Goal: Information Seeking & Learning: Learn about a topic

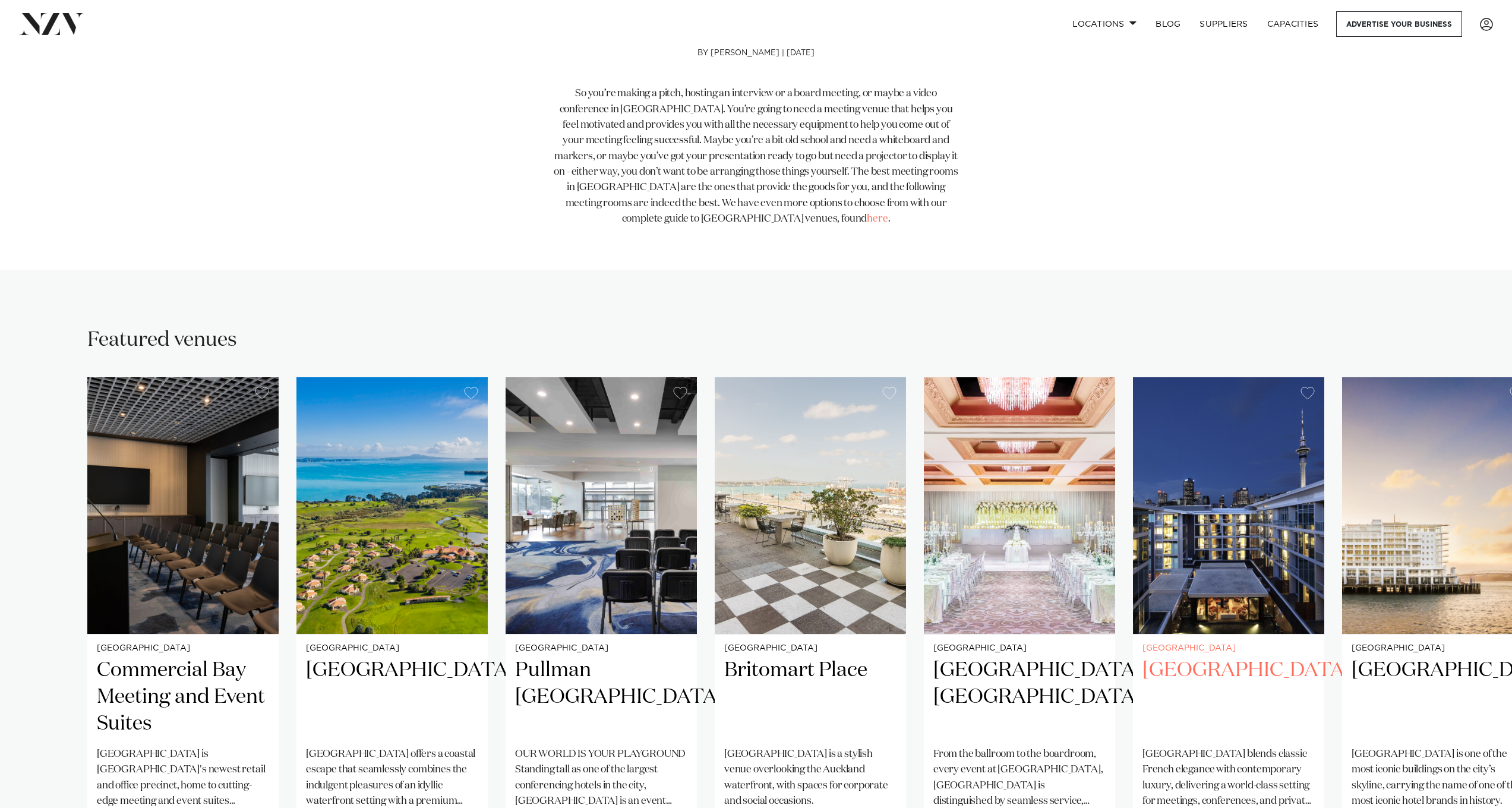
scroll to position [633, 0]
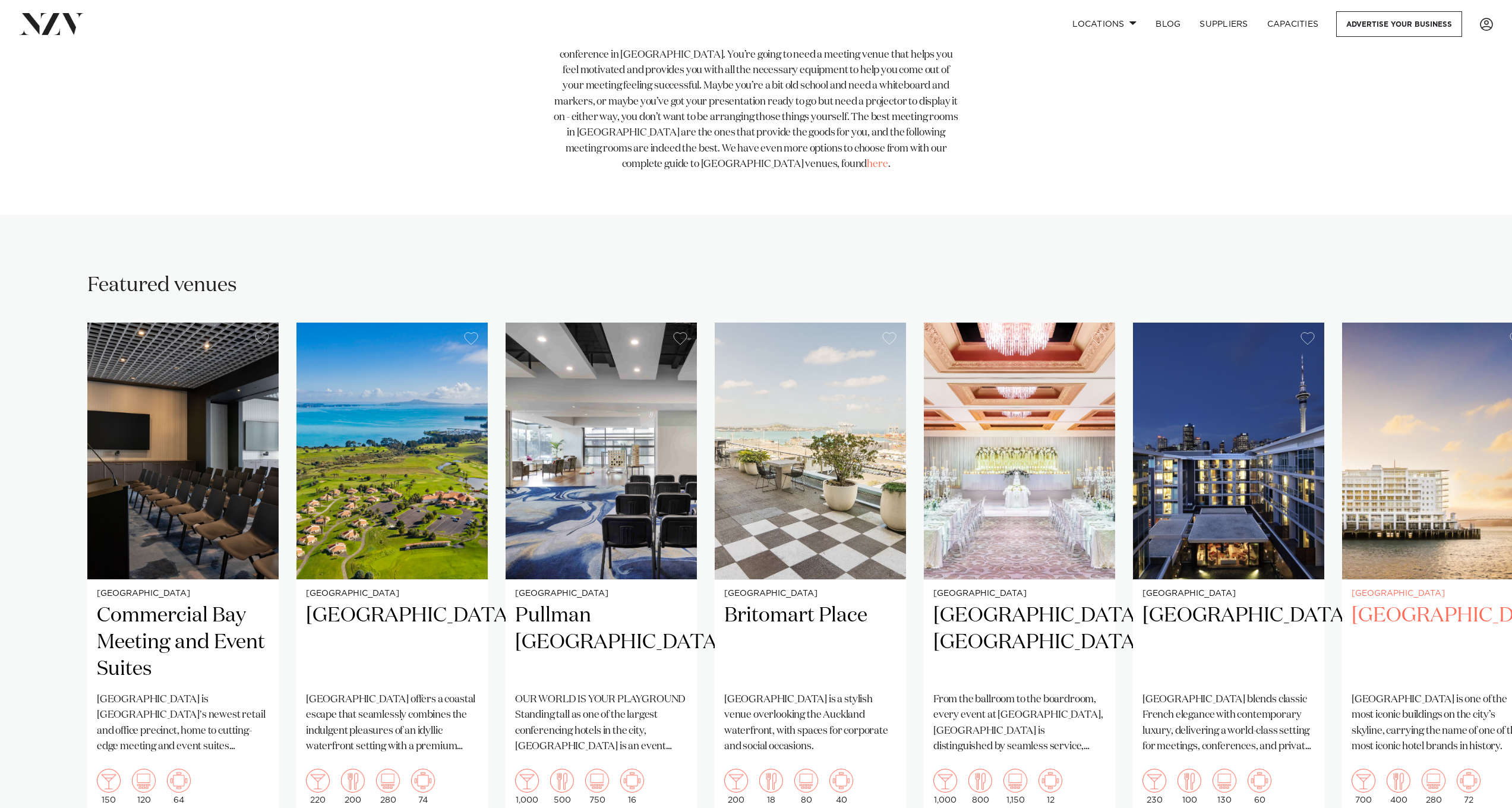
click at [1371, 603] on h2 "[GEOGRAPHIC_DATA]" at bounding box center [1437, 642] width 172 height 80
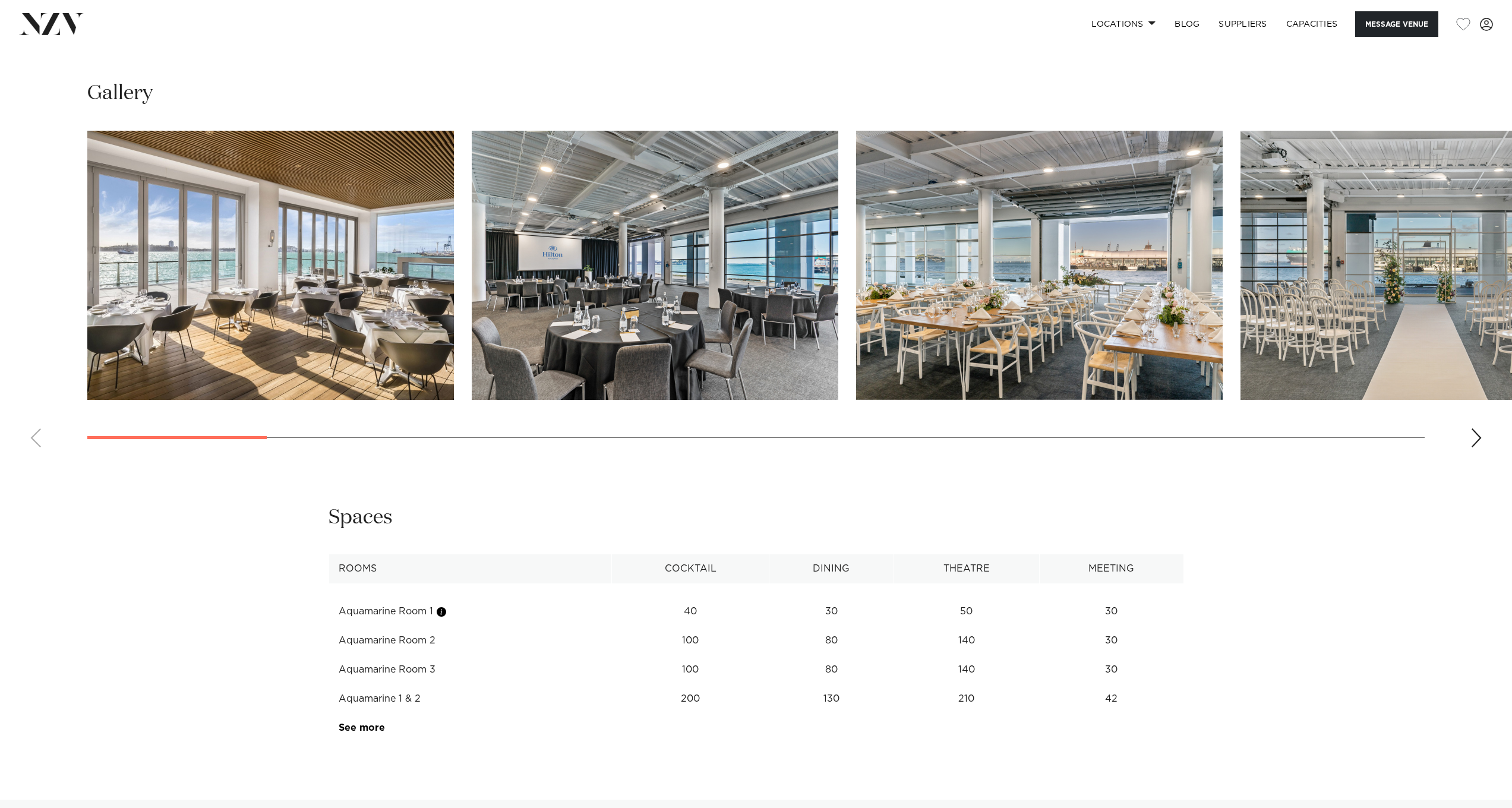
scroll to position [1578, 0]
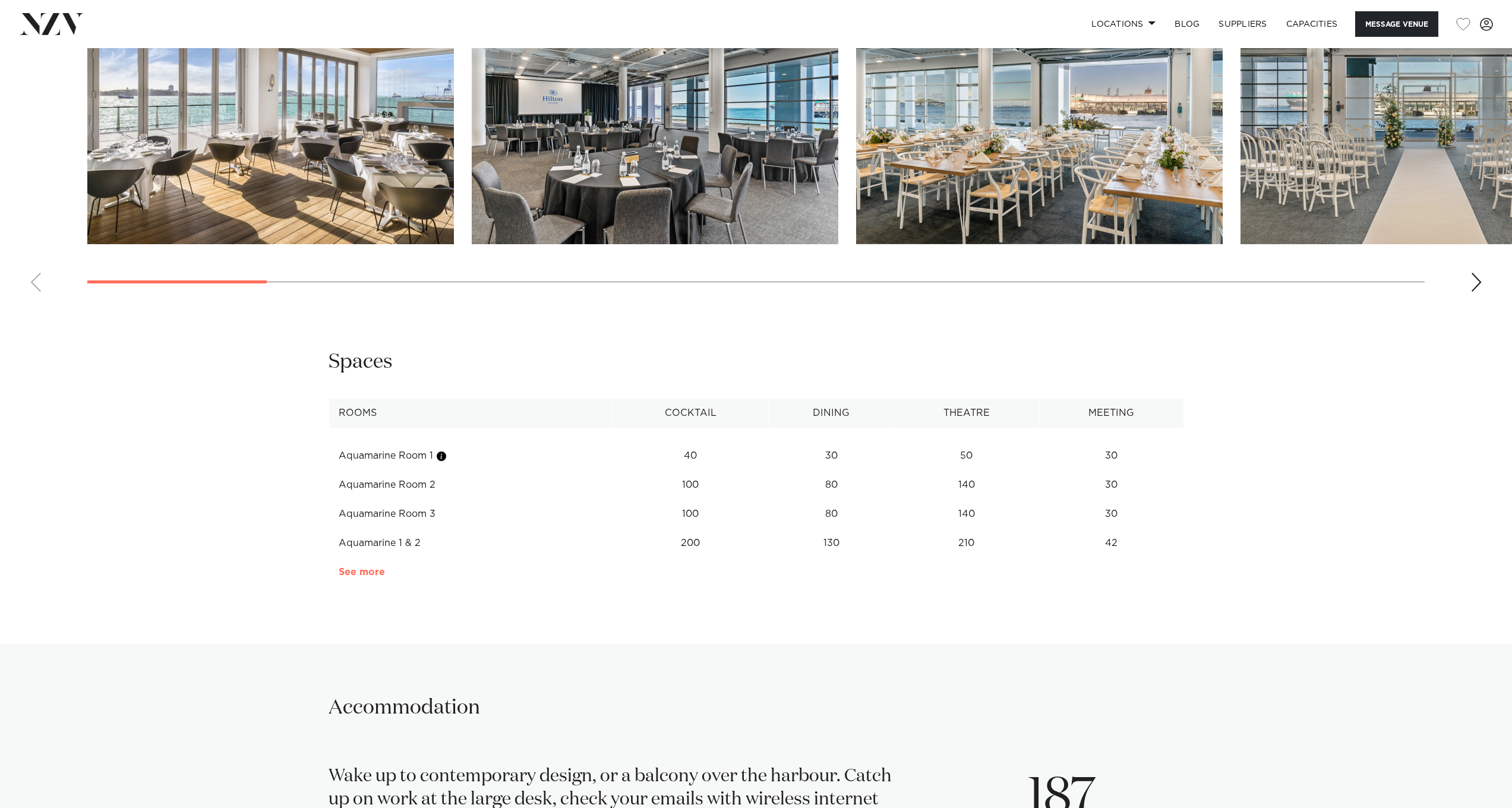
click at [365, 571] on td "See more" at bounding box center [386, 572] width 112 height 29
click at [364, 567] on link "See more" at bounding box center [385, 572] width 93 height 9
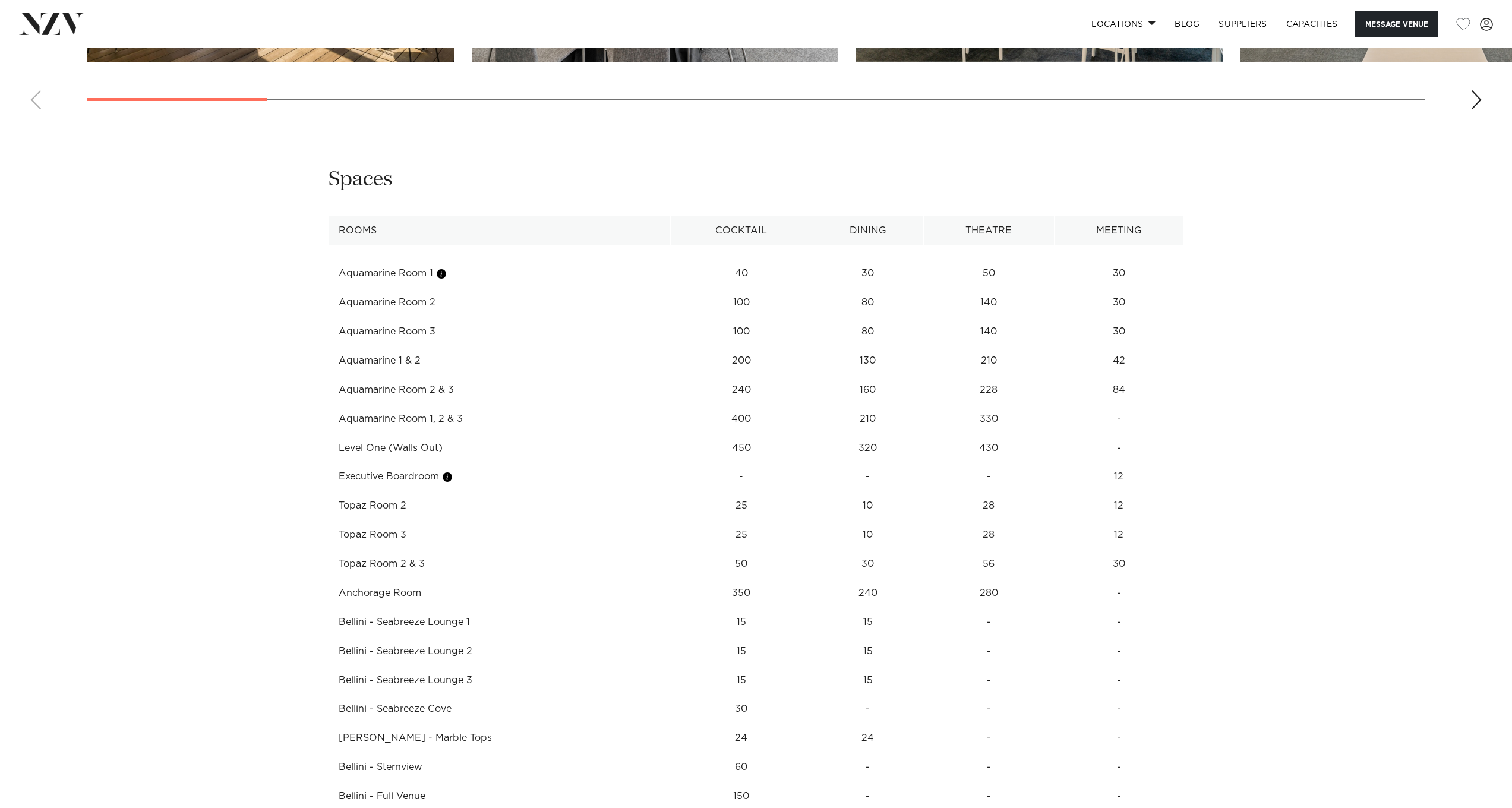
scroll to position [1527, 0]
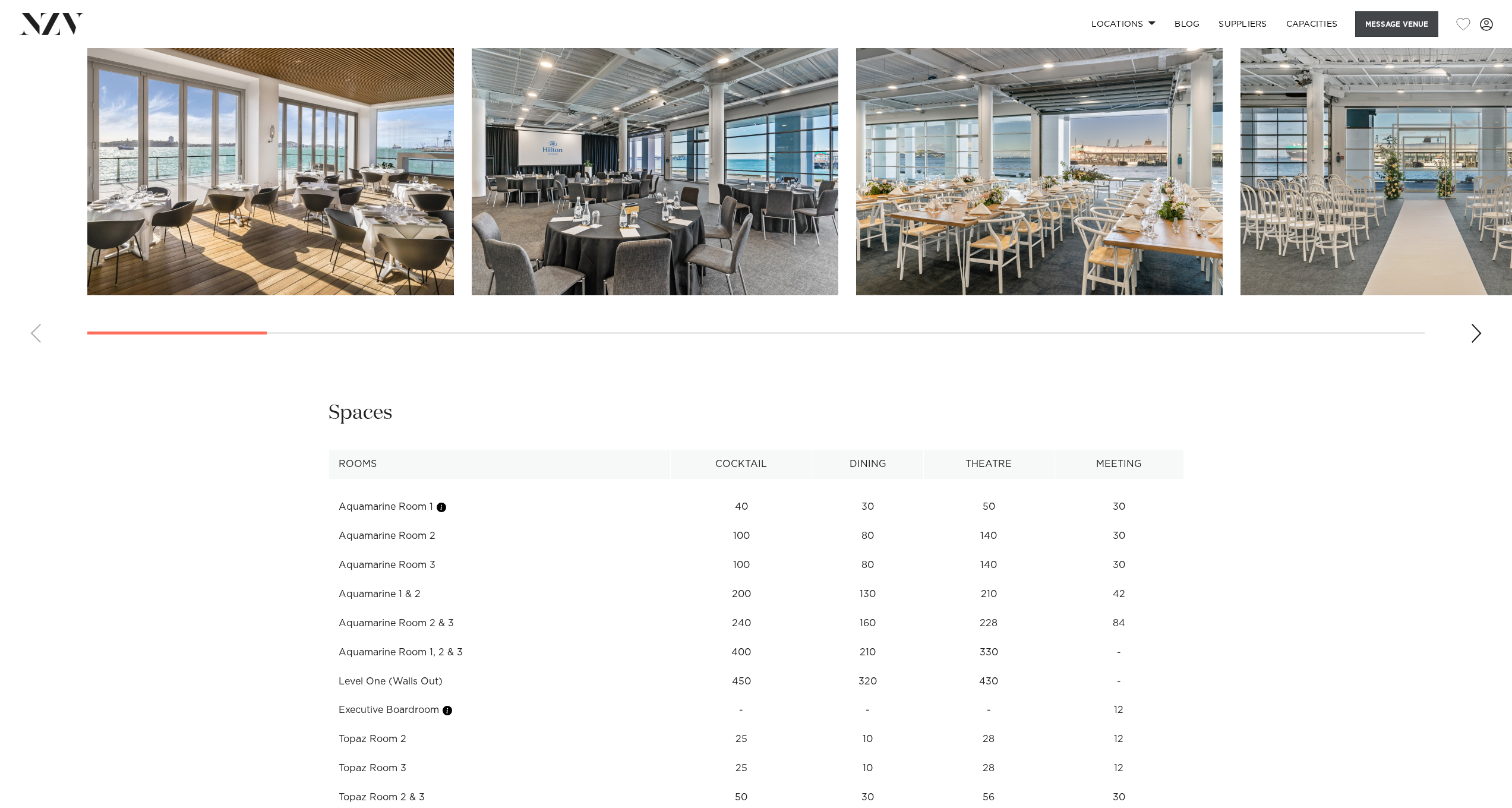
click at [1383, 19] on button "Message Venue" at bounding box center [1396, 24] width 83 height 25
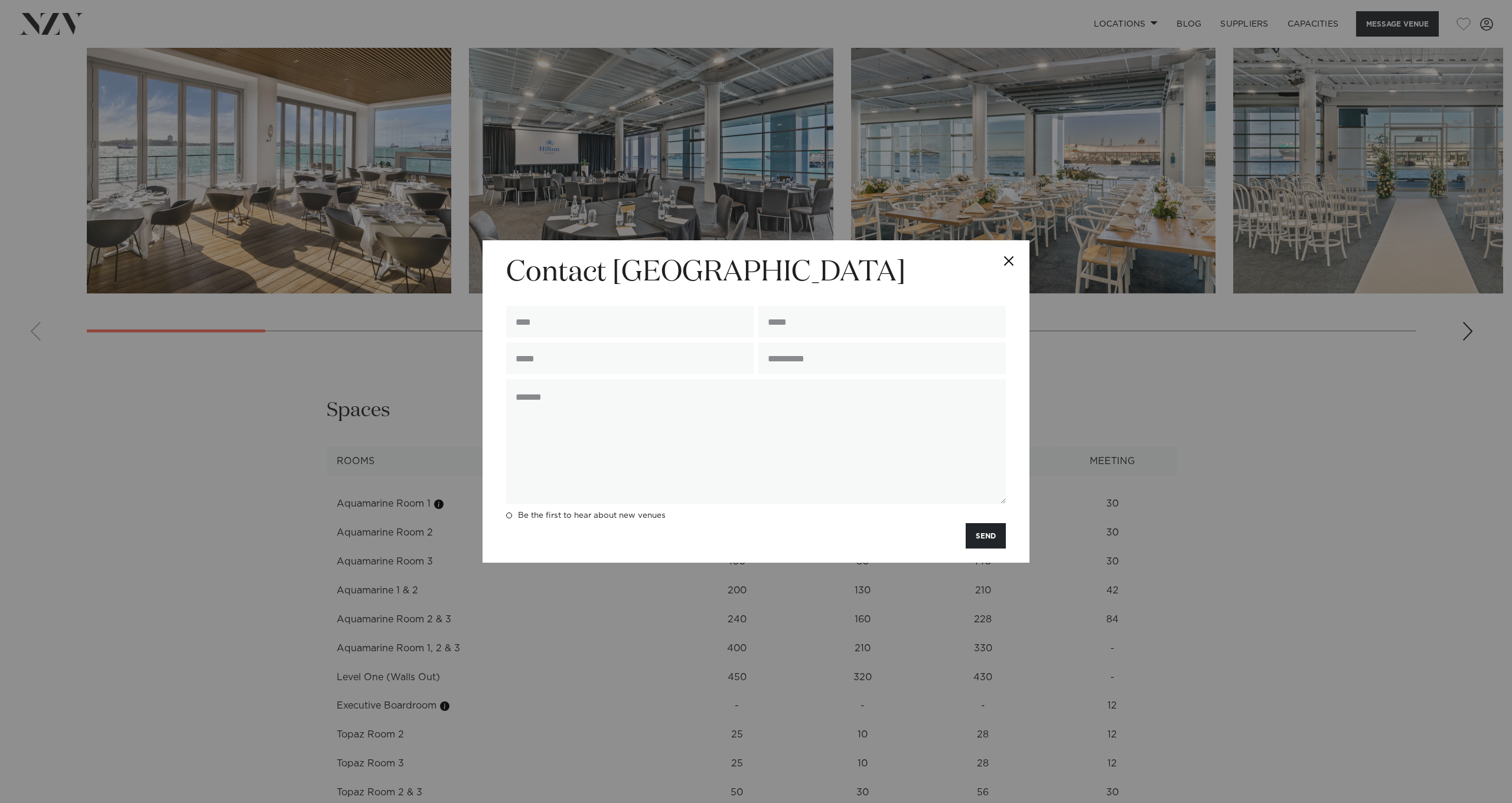
click at [1010, 262] on button "Close" at bounding box center [1009, 261] width 42 height 42
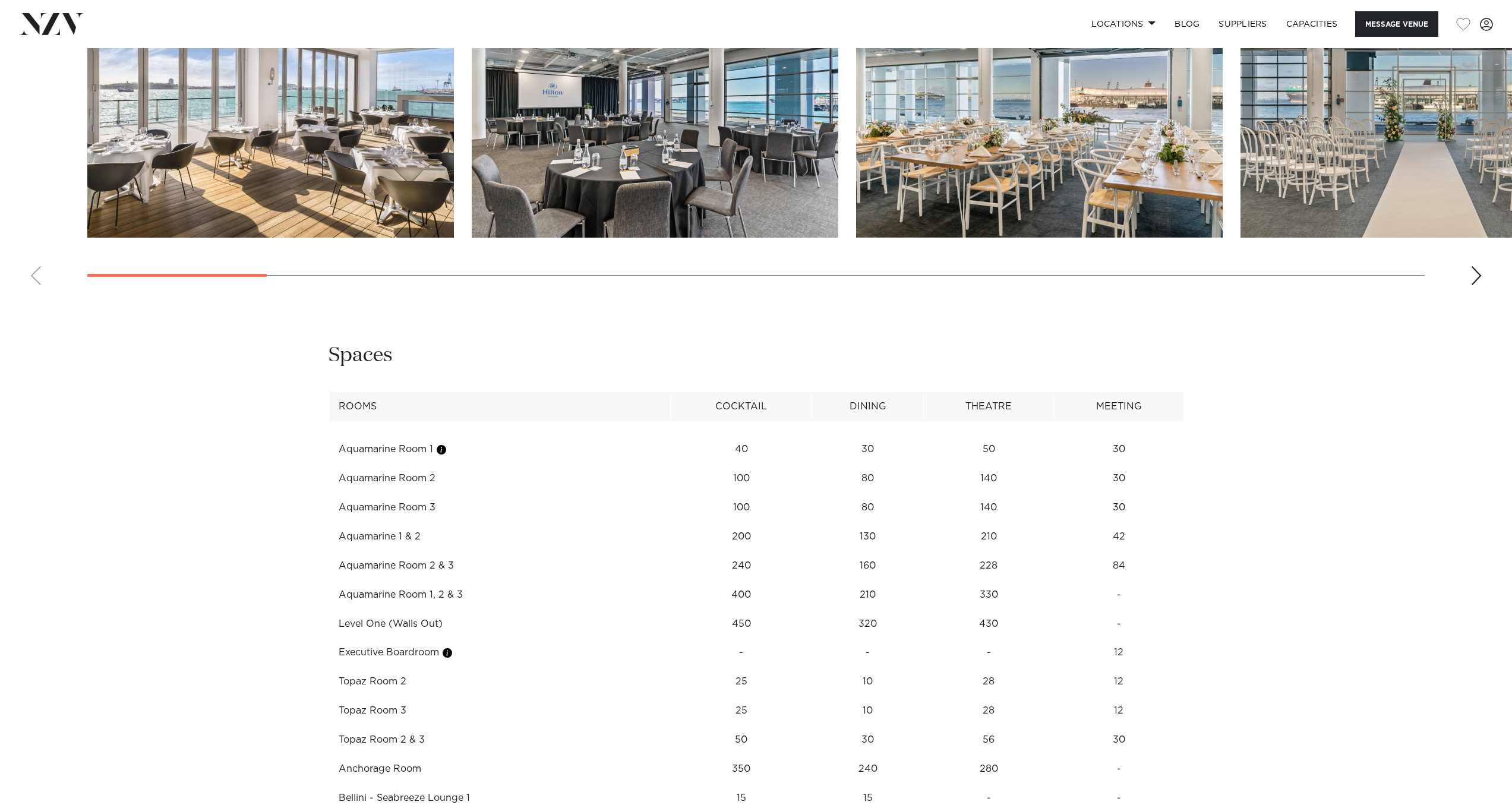
scroll to position [1344, 0]
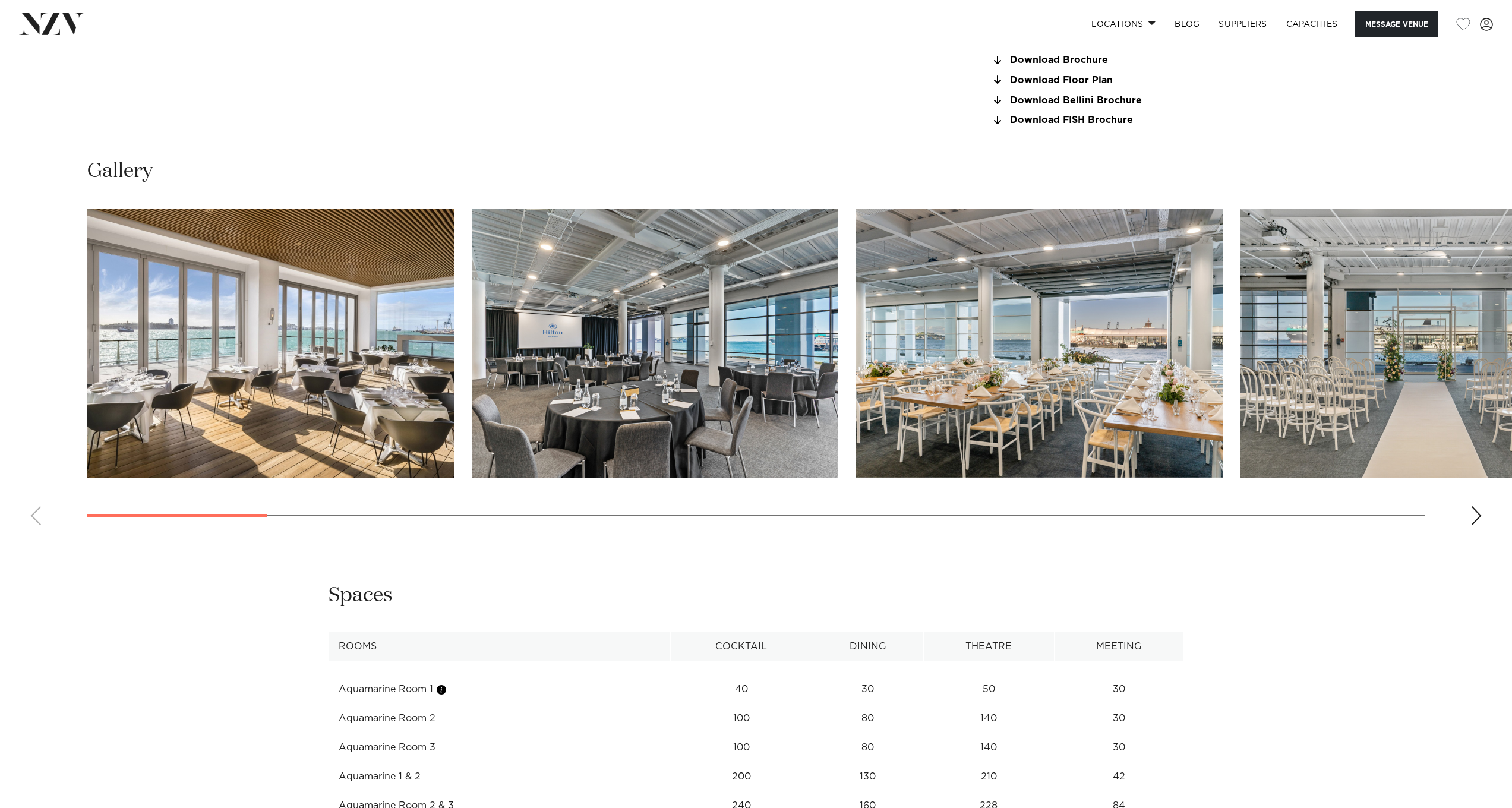
click at [1060, 375] on img "3 / 26" at bounding box center [1039, 342] width 367 height 269
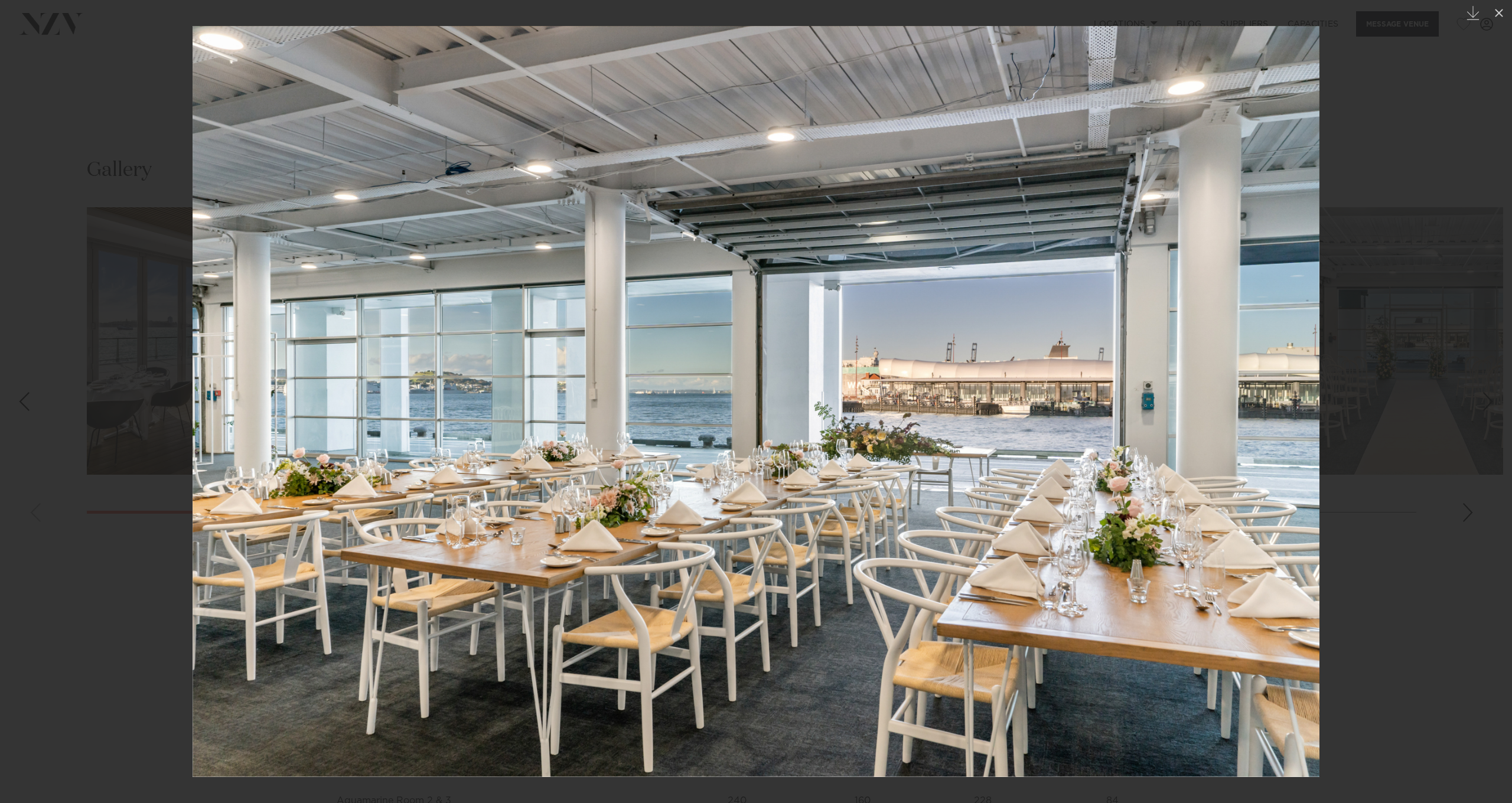
drag, startPoint x: 1054, startPoint y: 374, endPoint x: 521, endPoint y: 359, distance: 533.2
click at [522, 360] on img at bounding box center [756, 401] width 1127 height 751
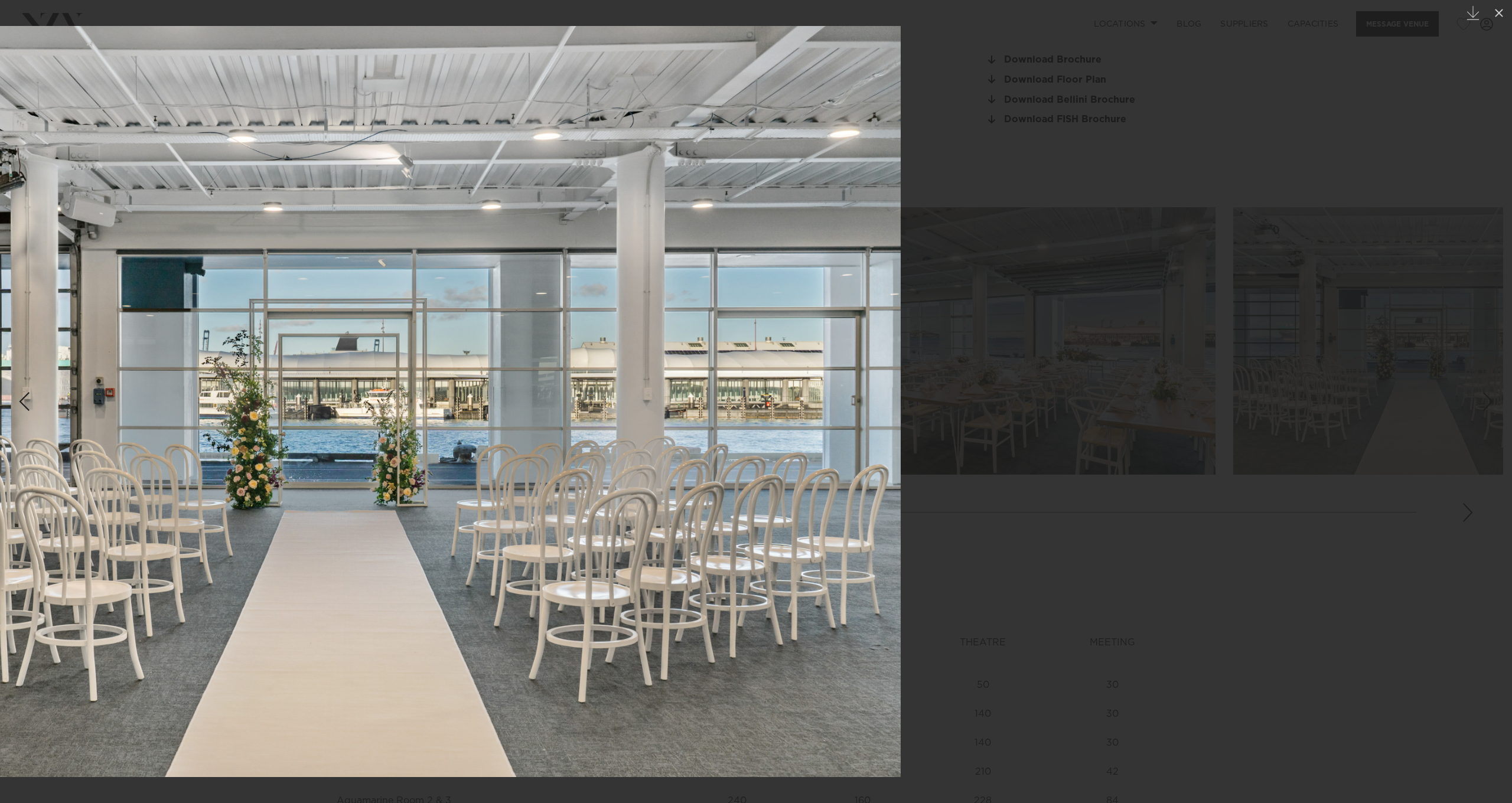
drag, startPoint x: 771, startPoint y: 399, endPoint x: 193, endPoint y: 347, distance: 580.3
click at [202, 351] on img at bounding box center [337, 401] width 1127 height 751
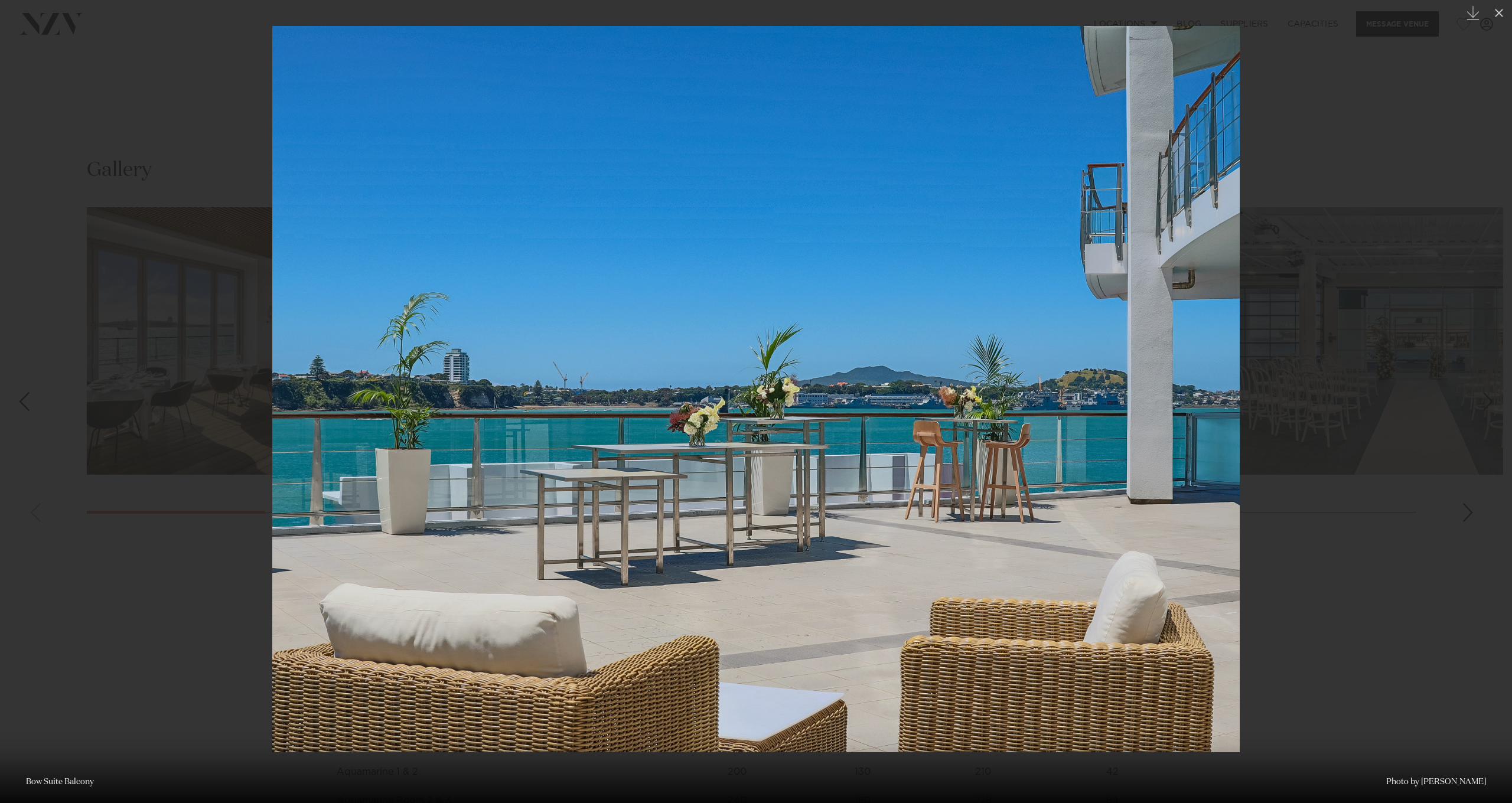
drag, startPoint x: 900, startPoint y: 402, endPoint x: 200, endPoint y: 370, distance: 700.7
click at [272, 371] on img at bounding box center [756, 389] width 967 height 726
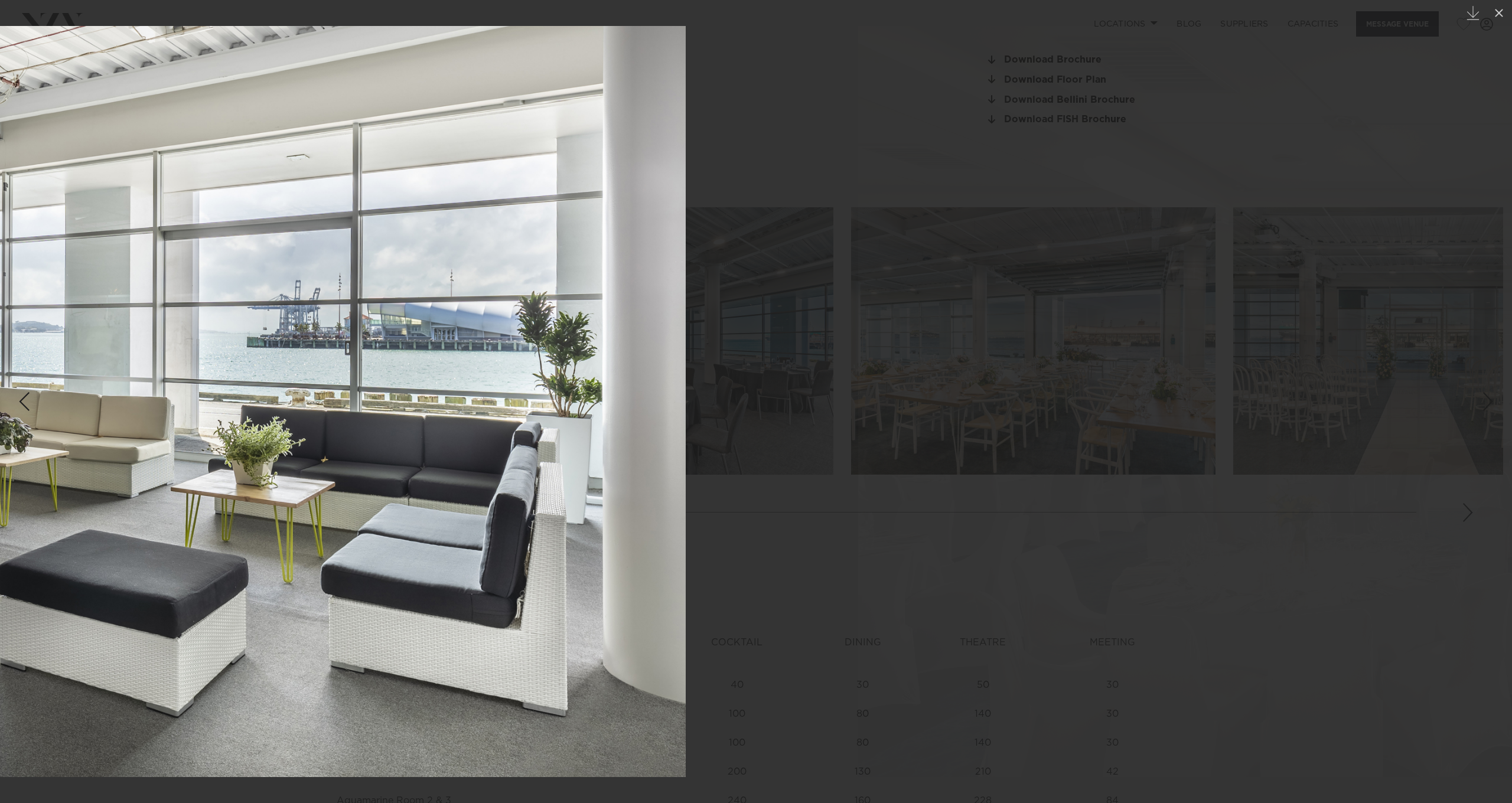
drag, startPoint x: 919, startPoint y: 391, endPoint x: 174, endPoint y: 345, distance: 746.4
click at [174, 346] on img at bounding box center [47, 401] width 1278 height 751
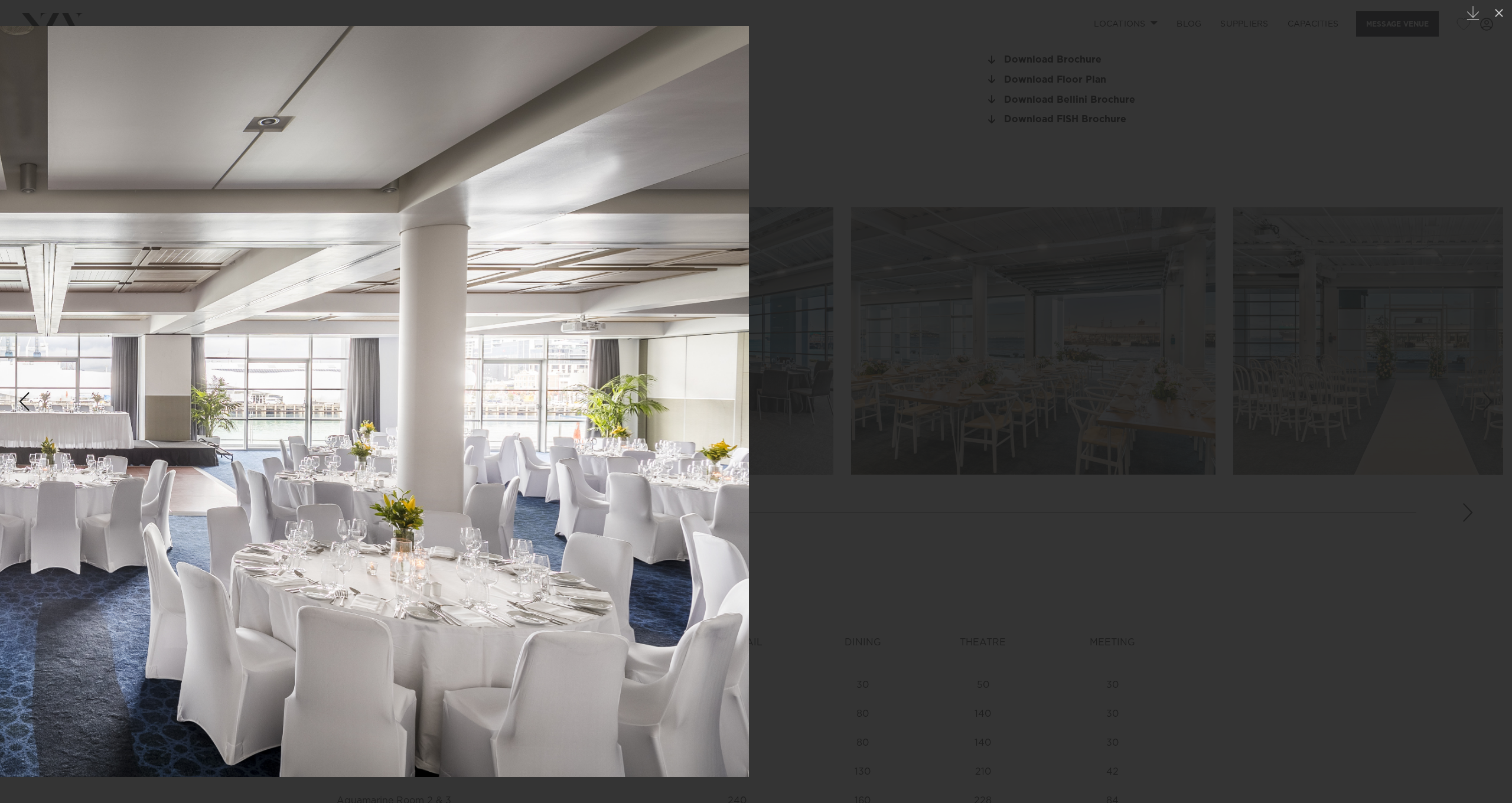
drag, startPoint x: 987, startPoint y: 415, endPoint x: 191, endPoint y: 370, distance: 797.3
click at [191, 370] on img at bounding box center [19, 401] width 1460 height 751
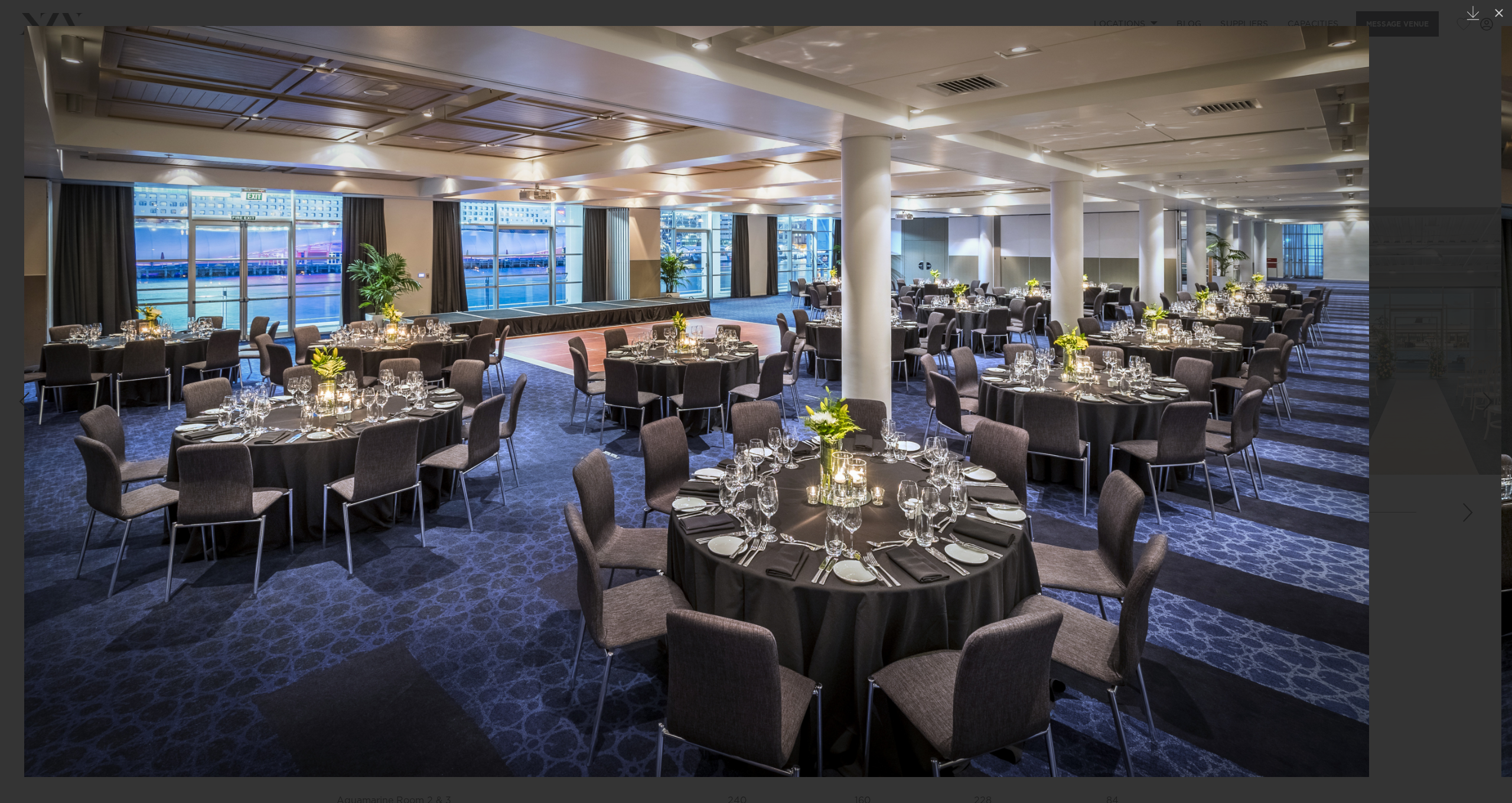
drag, startPoint x: 745, startPoint y: 360, endPoint x: 155, endPoint y: 351, distance: 590.1
click at [154, 355] on img at bounding box center [697, 401] width 1345 height 751
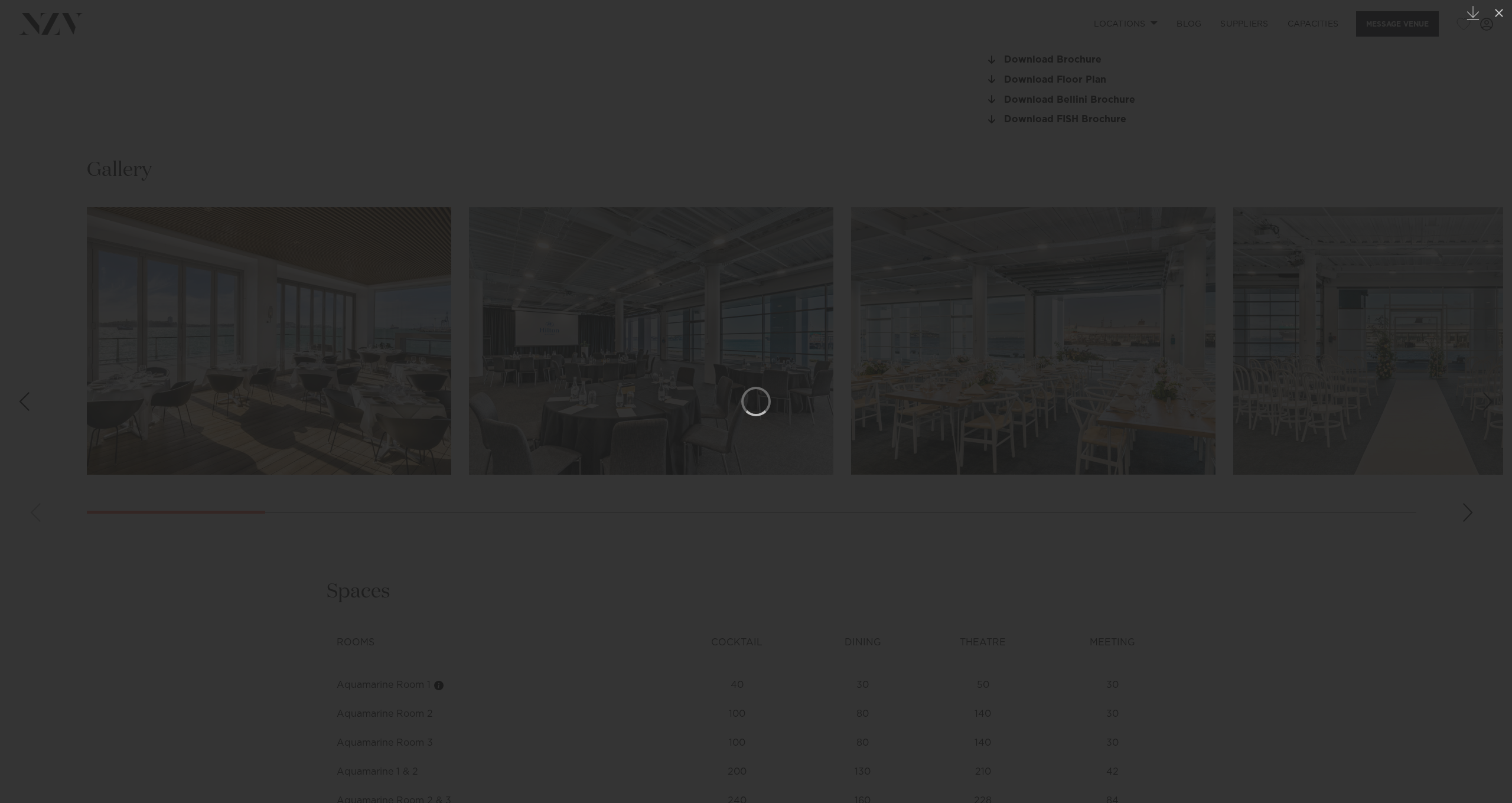
drag, startPoint x: 718, startPoint y: 377, endPoint x: -201, endPoint y: 361, distance: 919.1
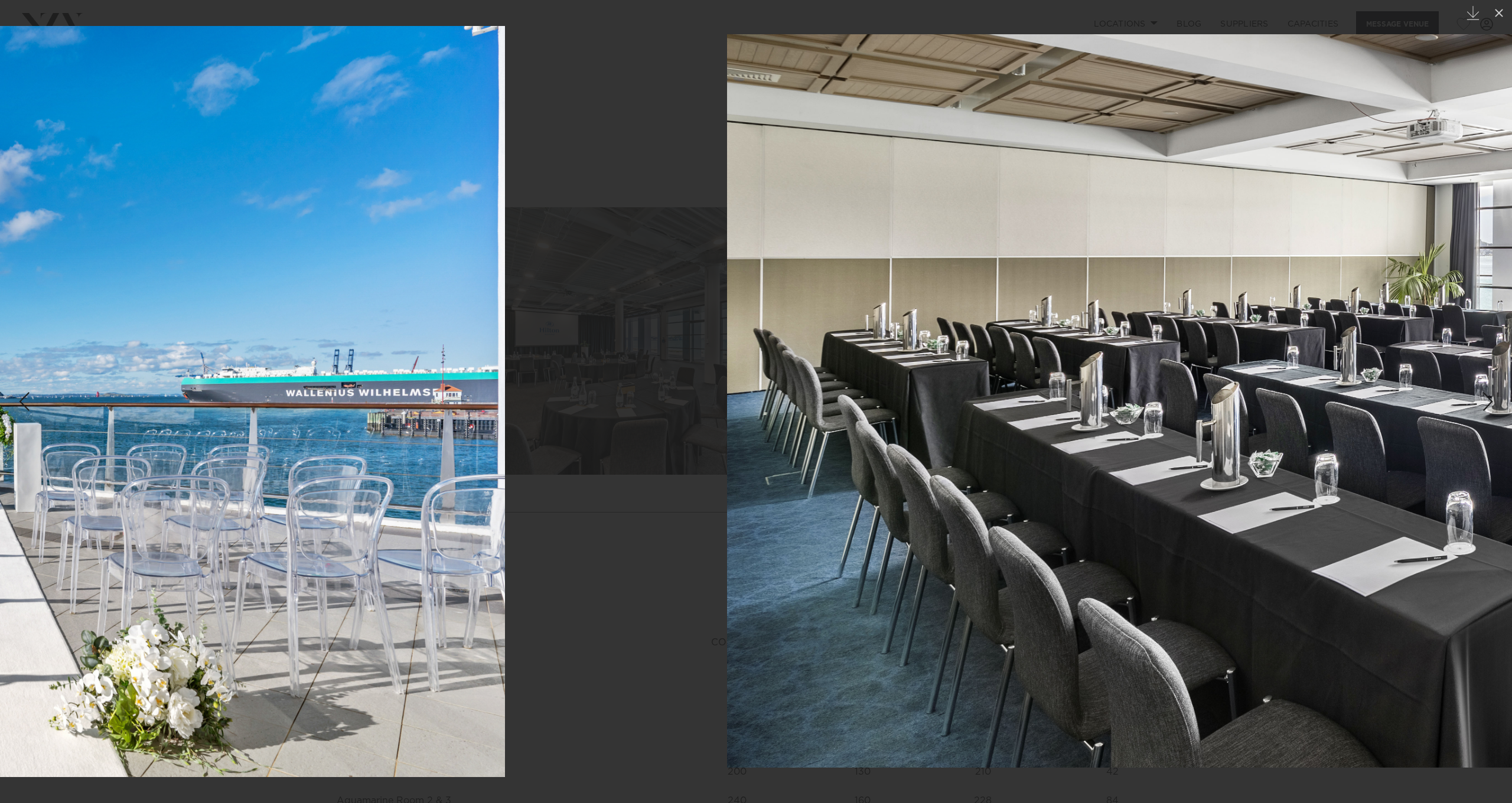
drag, startPoint x: 1116, startPoint y: 446, endPoint x: 286, endPoint y: 455, distance: 830.0
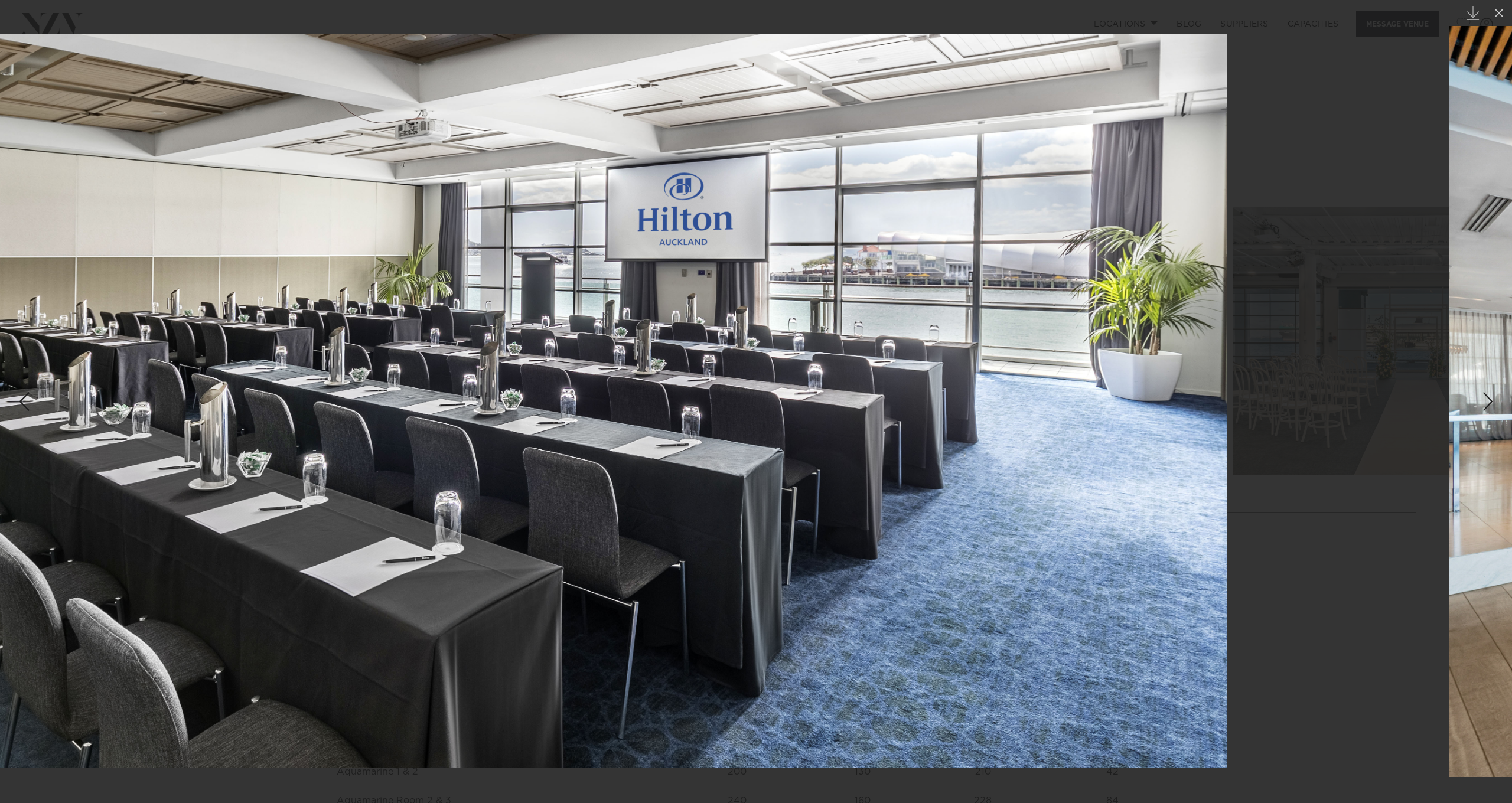
drag, startPoint x: 1035, startPoint y: 479, endPoint x: 83, endPoint y: 463, distance: 952.1
click at [86, 465] on img at bounding box center [472, 401] width 1512 height 734
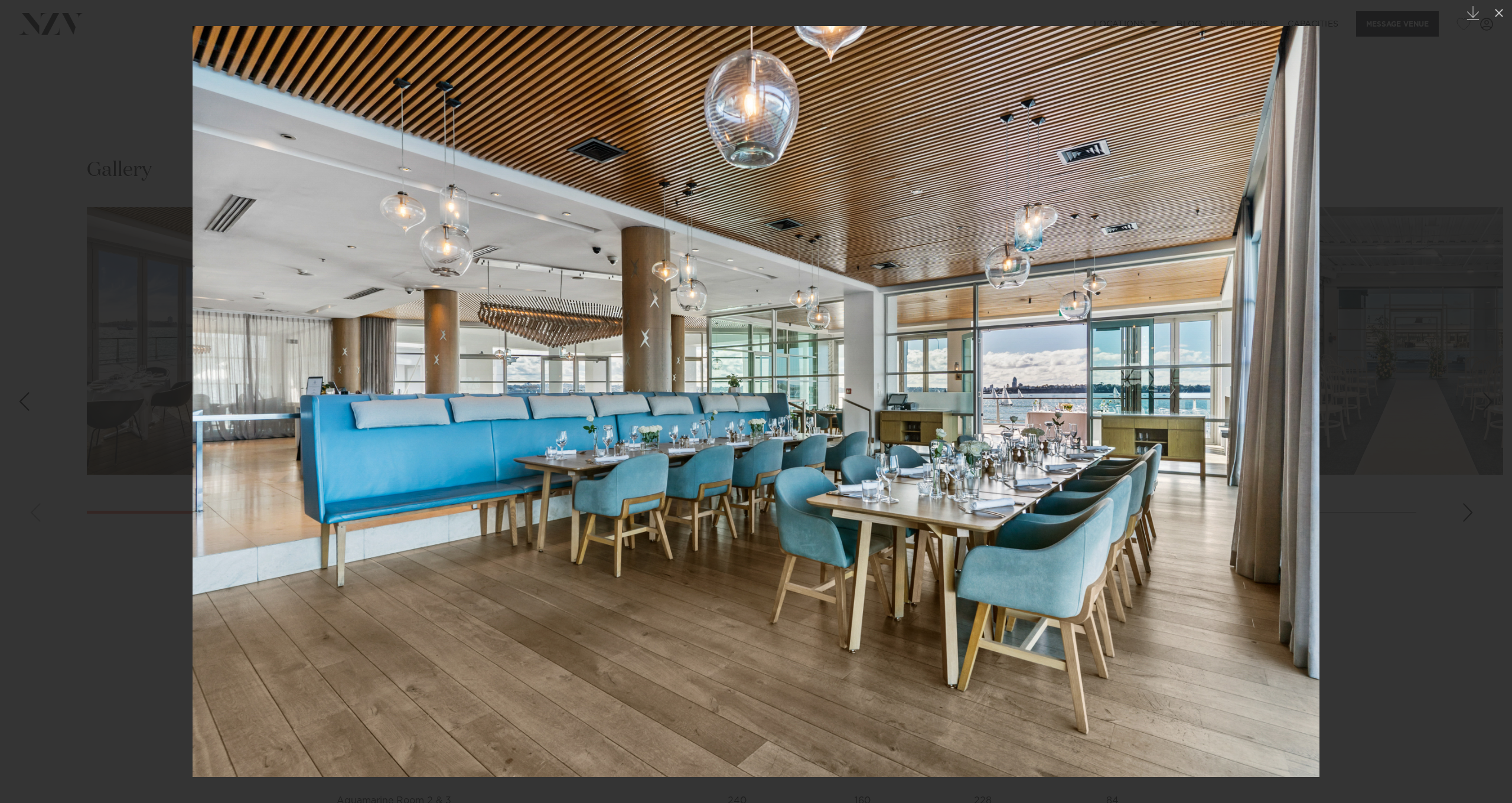
drag, startPoint x: 840, startPoint y: 502, endPoint x: -251, endPoint y: 452, distance: 1092.1
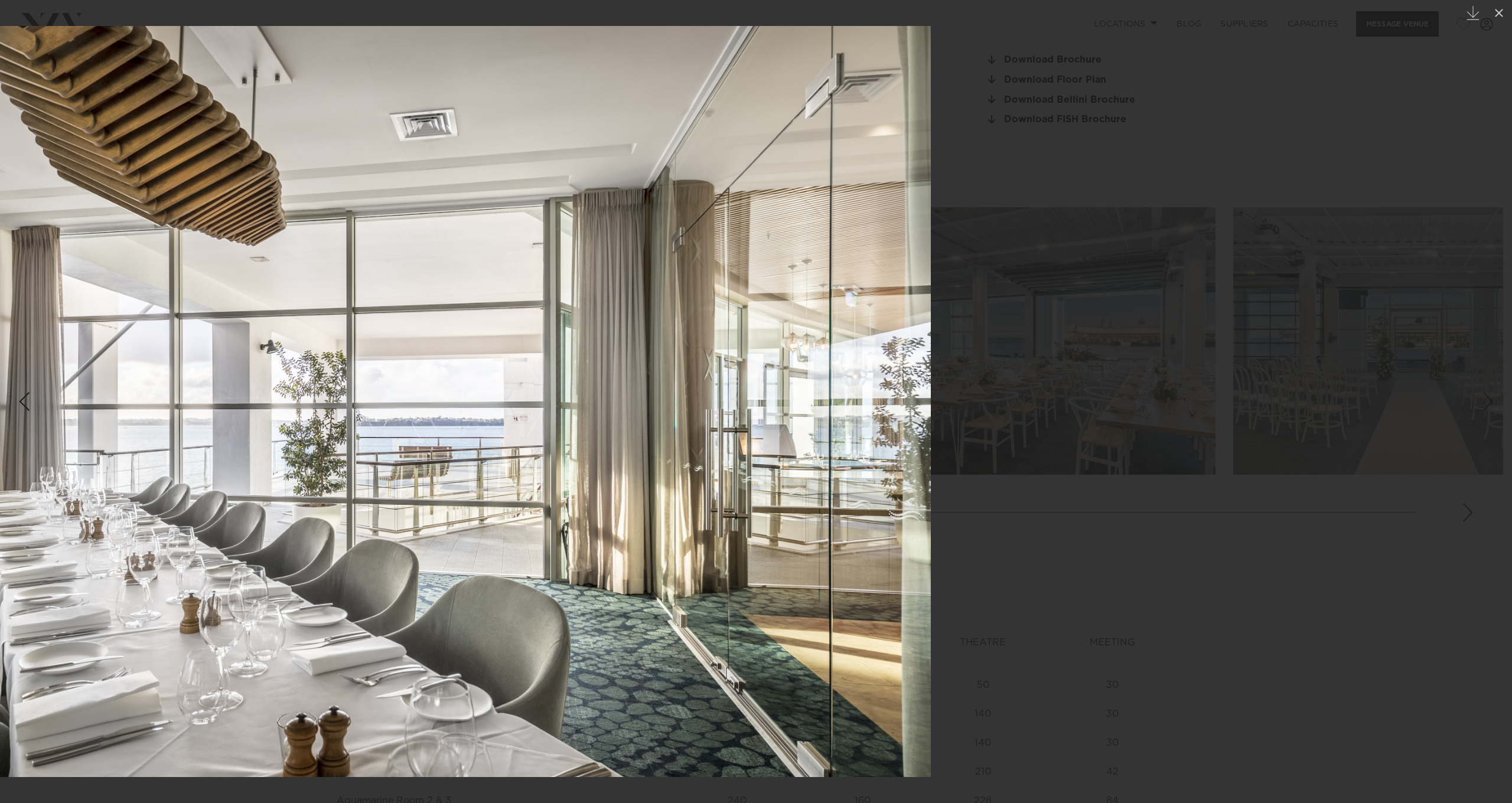
drag, startPoint x: 719, startPoint y: 521, endPoint x: 0, endPoint y: 521, distance: 719.0
click at [0, 522] on img at bounding box center [381, 401] width 1099 height 751
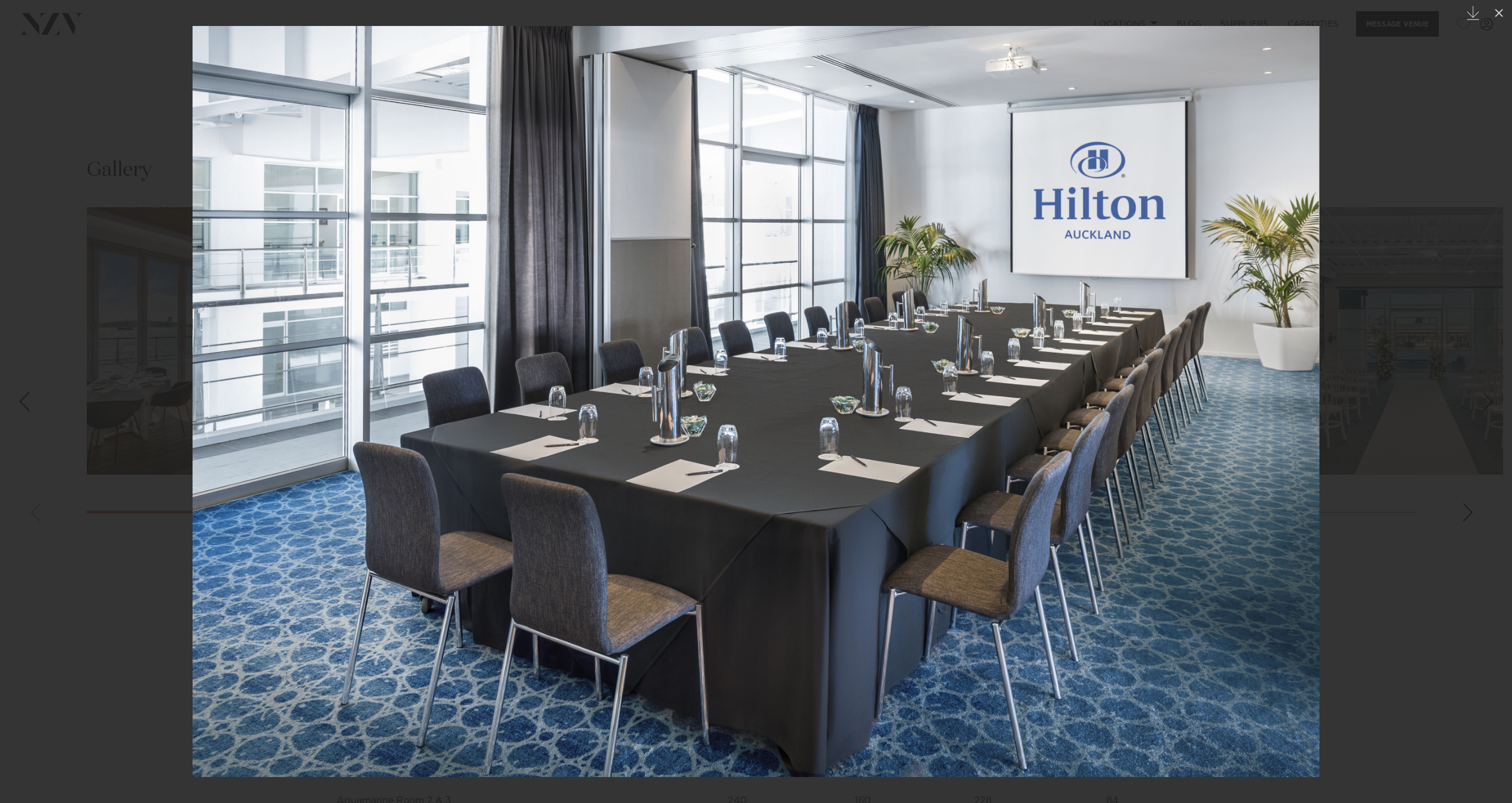
click at [1428, 471] on div at bounding box center [756, 401] width 1512 height 803
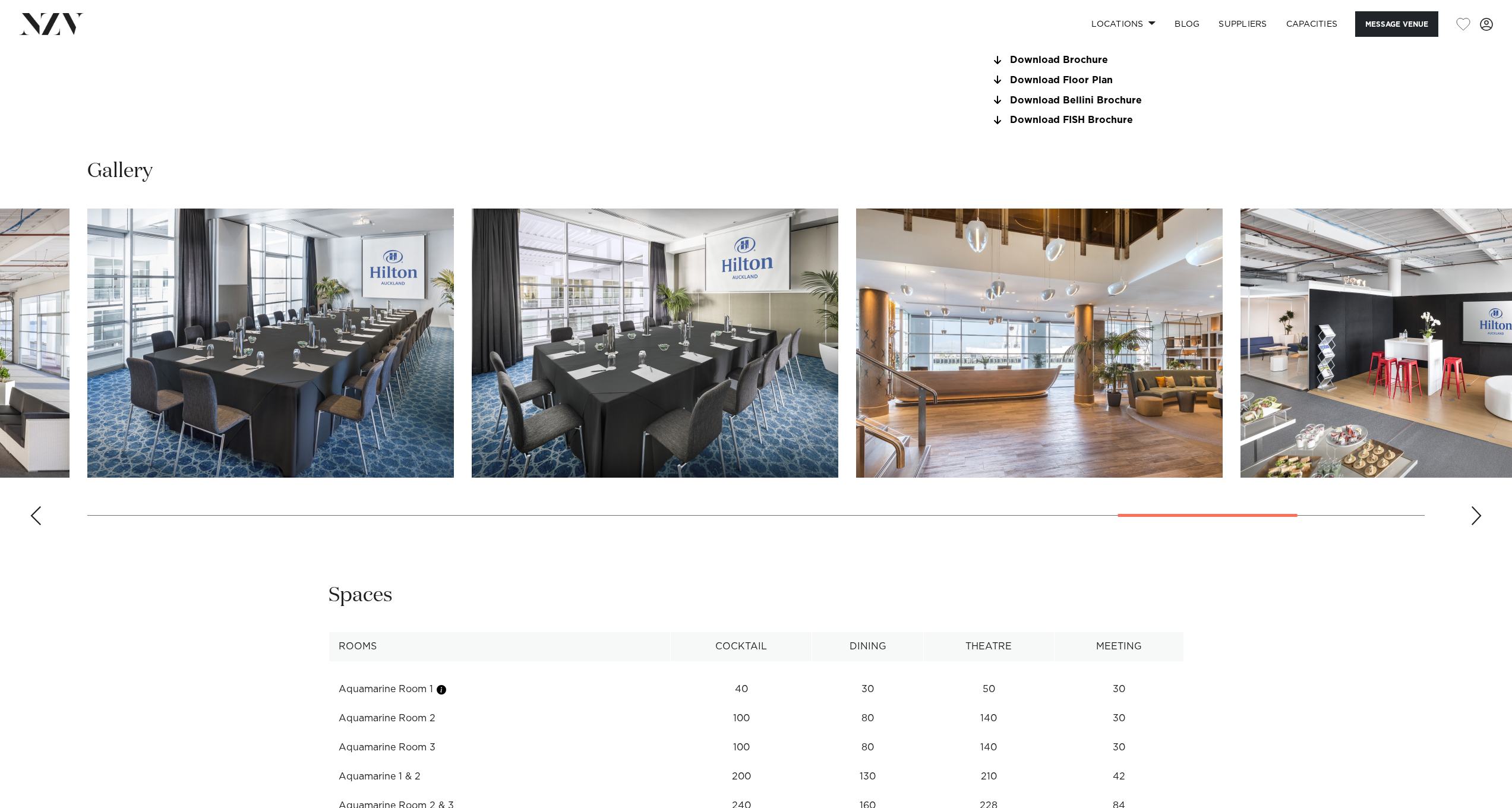
click at [655, 384] on img "22 / 26" at bounding box center [654, 342] width 367 height 269
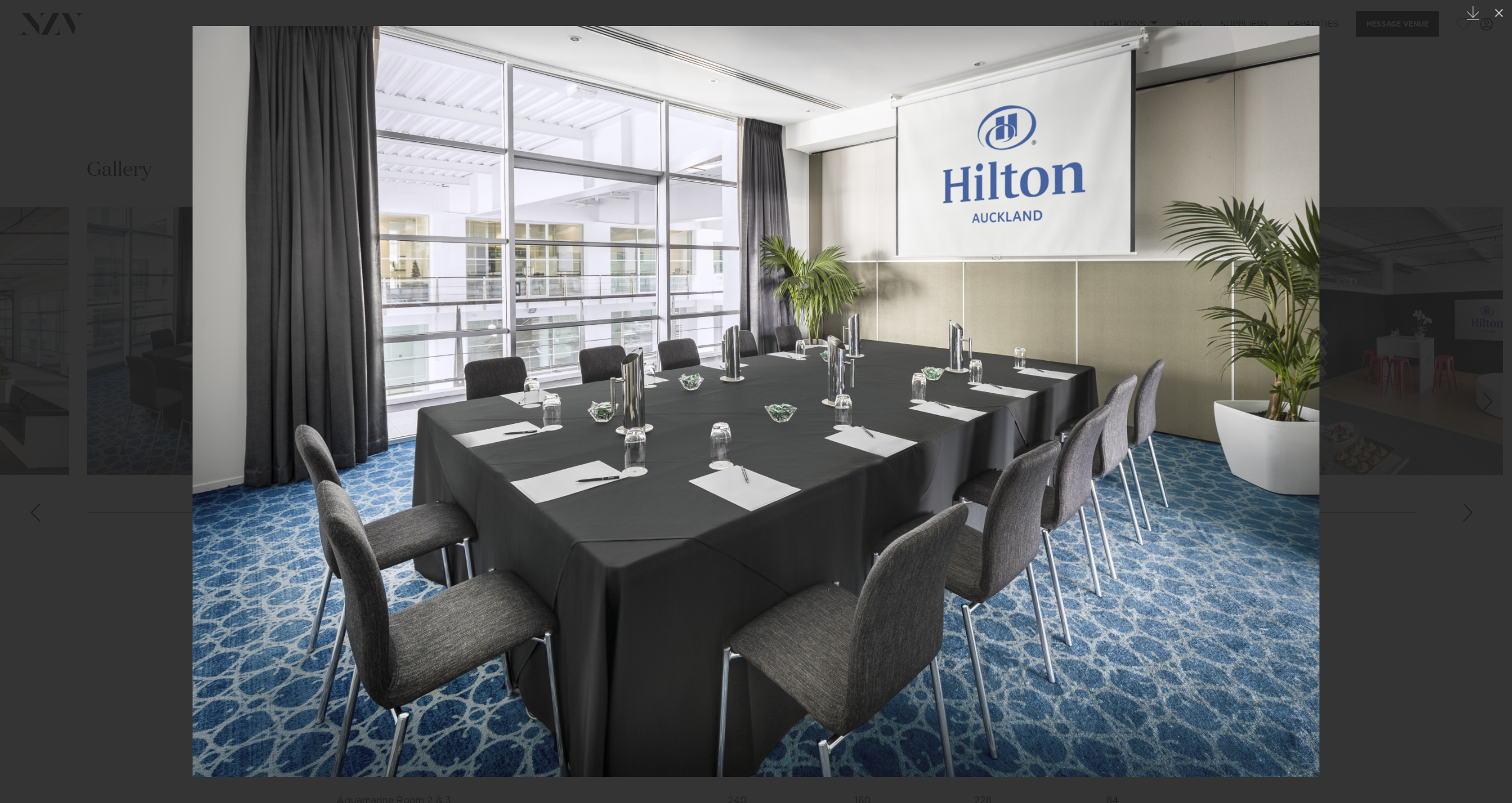
click at [1362, 396] on div at bounding box center [756, 401] width 1512 height 803
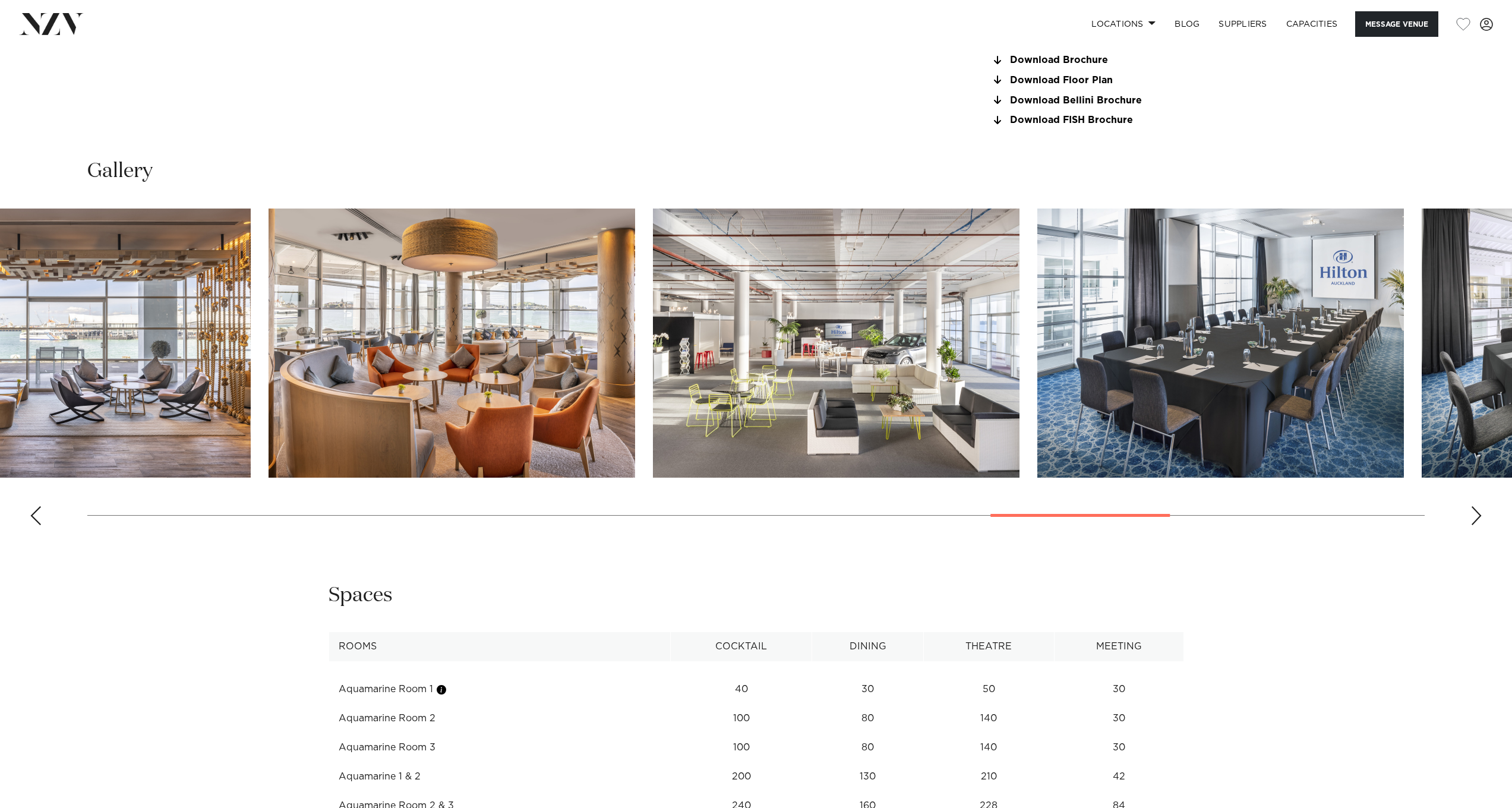
click at [635, 320] on img "19 / 26" at bounding box center [452, 342] width 367 height 269
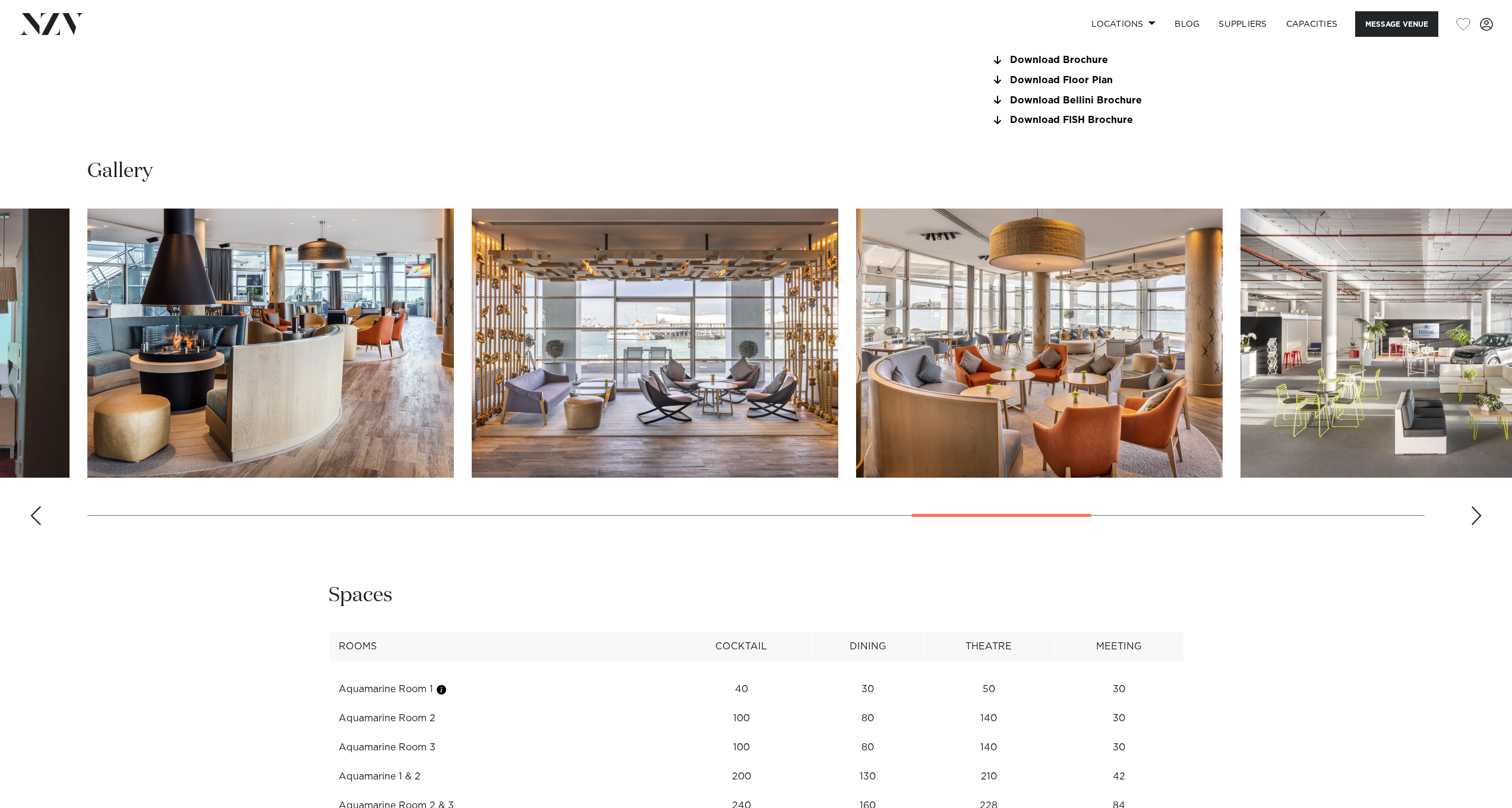
click at [838, 319] on img "18 / 26" at bounding box center [654, 342] width 367 height 269
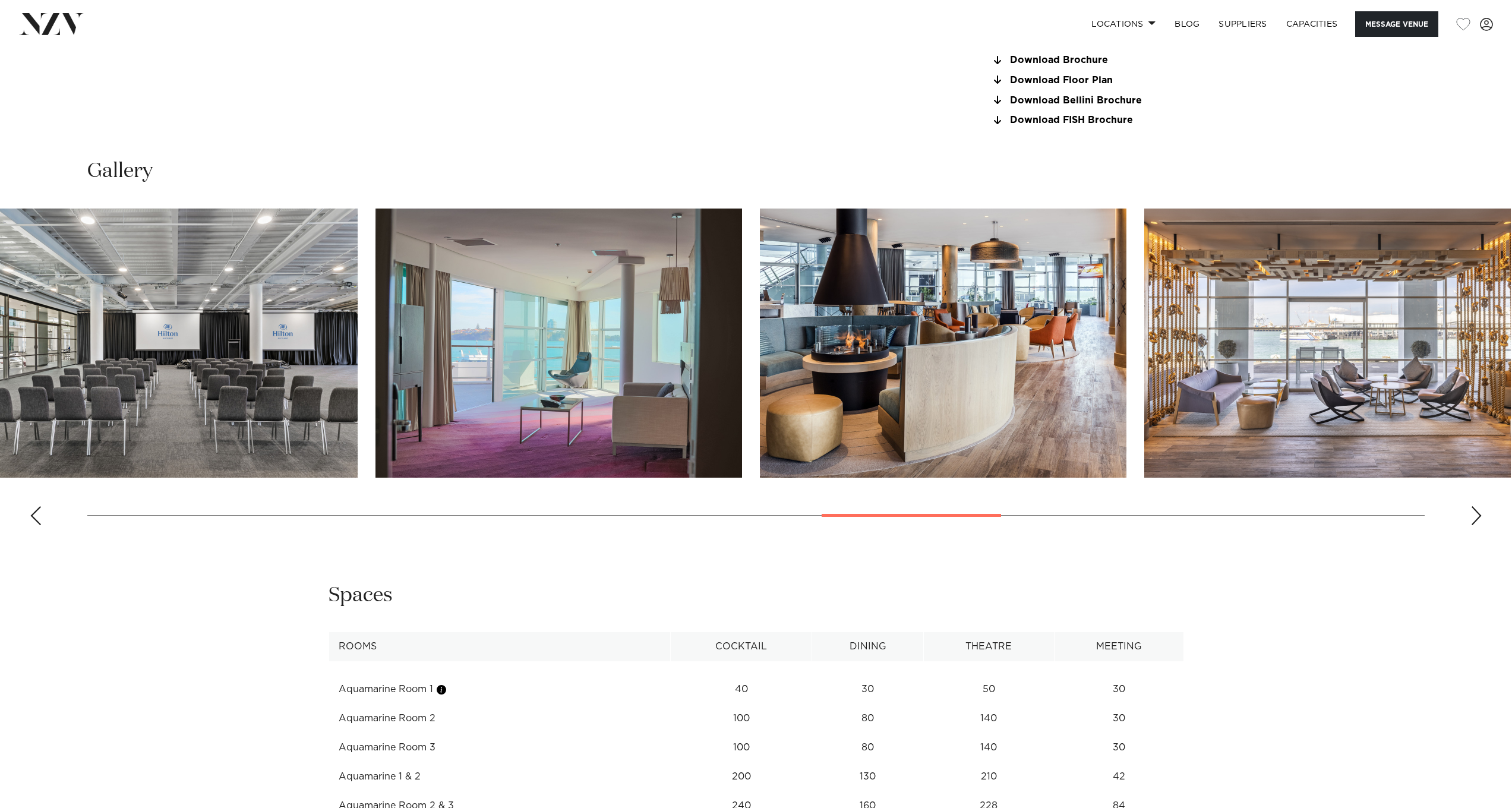
click at [742, 329] on img "16 / 26" at bounding box center [559, 342] width 367 height 269
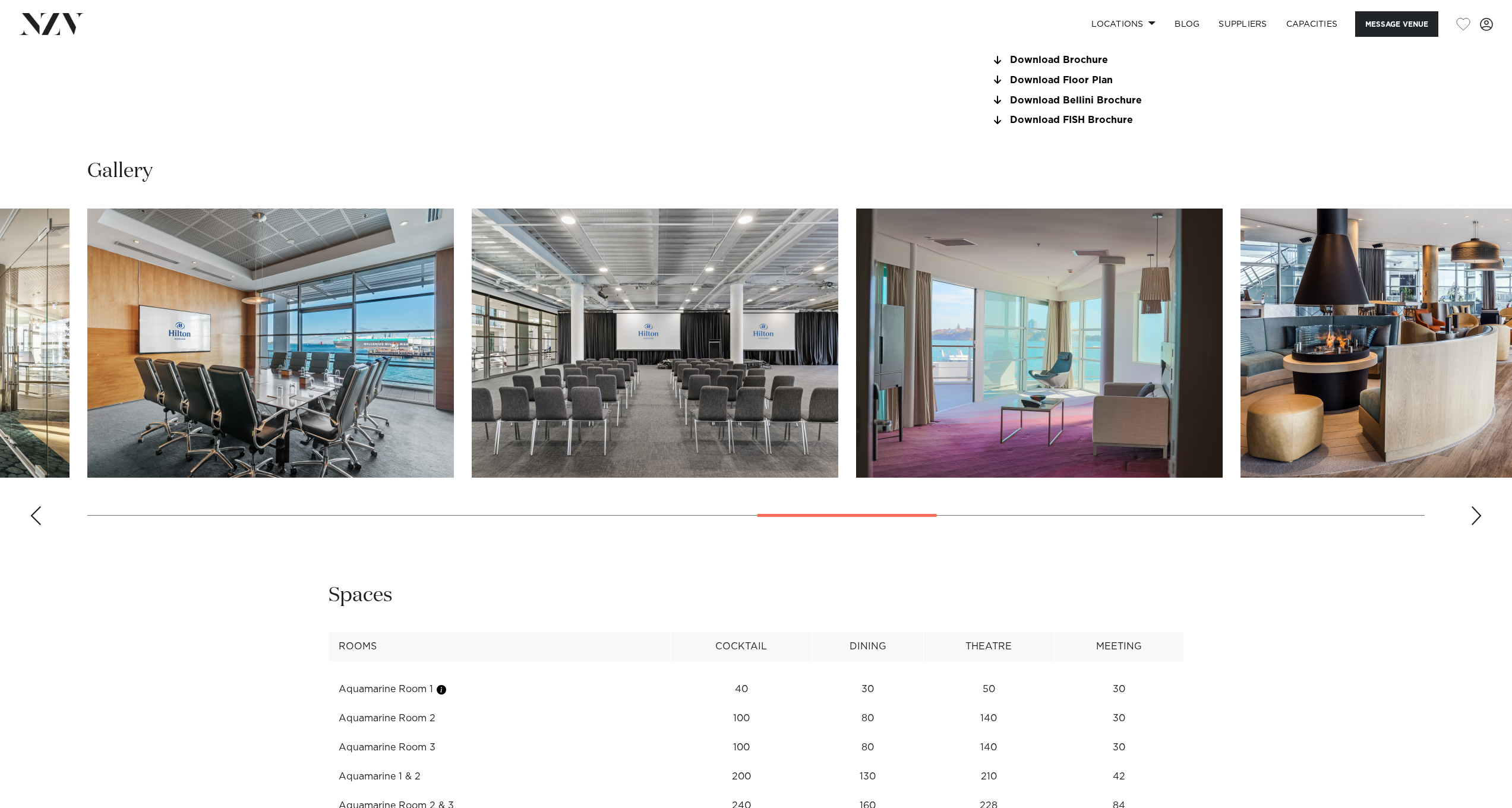
click at [383, 355] on img "14 / 26" at bounding box center [270, 342] width 367 height 269
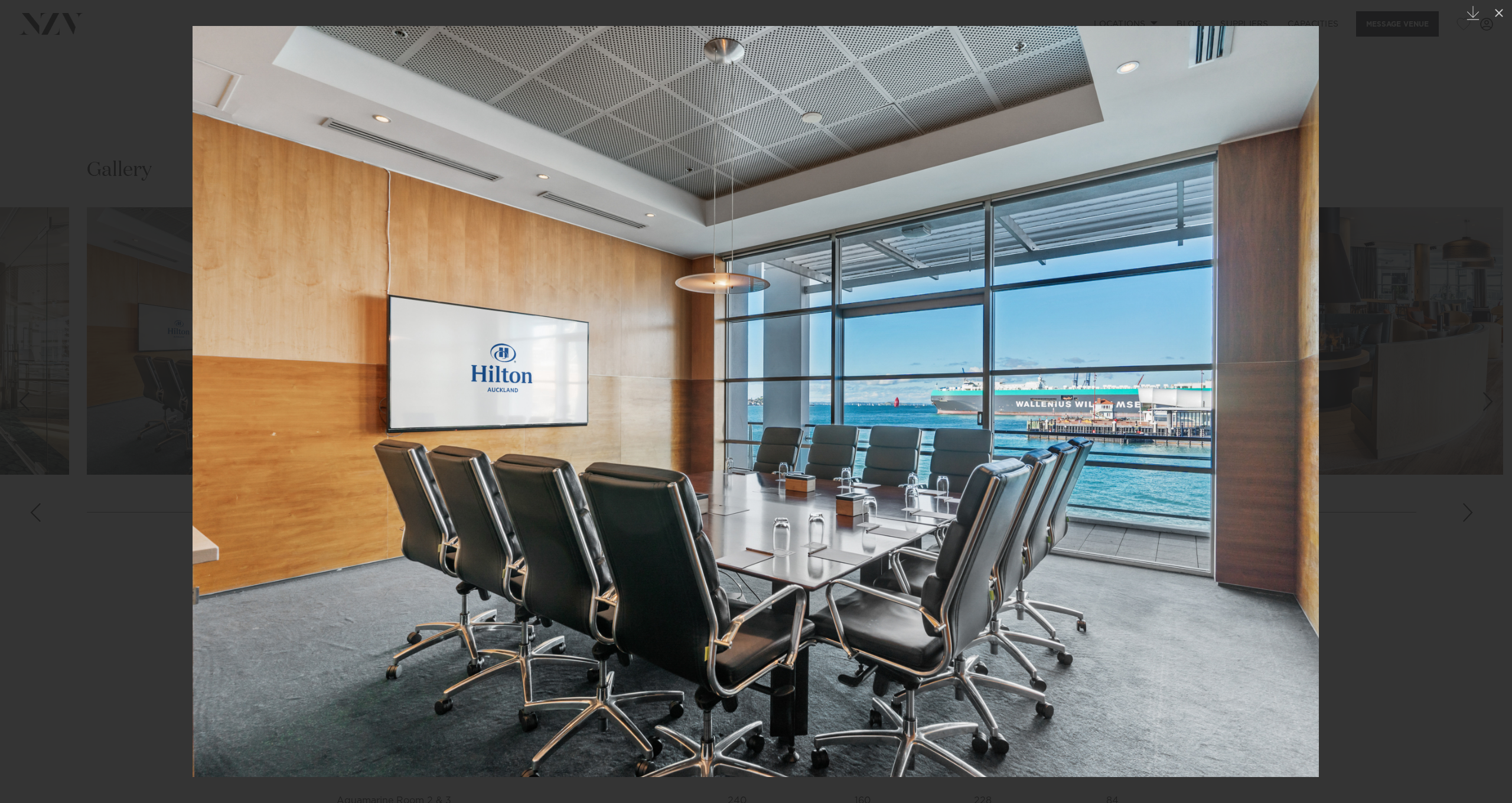
click at [1272, 438] on img at bounding box center [756, 401] width 1126 height 751
click at [1466, 505] on div at bounding box center [756, 401] width 1512 height 803
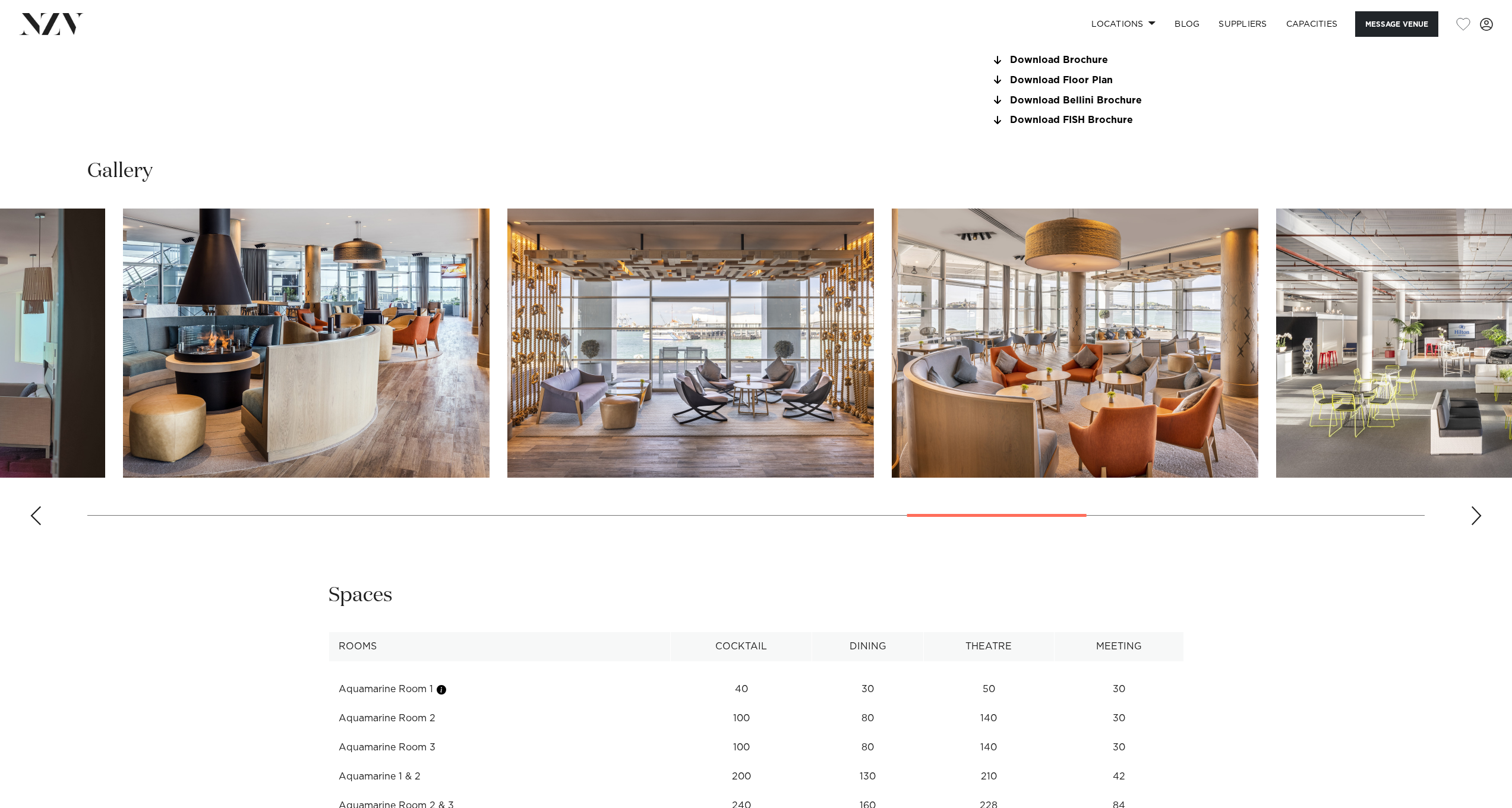
click at [264, 417] on img "17 / 26" at bounding box center [306, 342] width 367 height 269
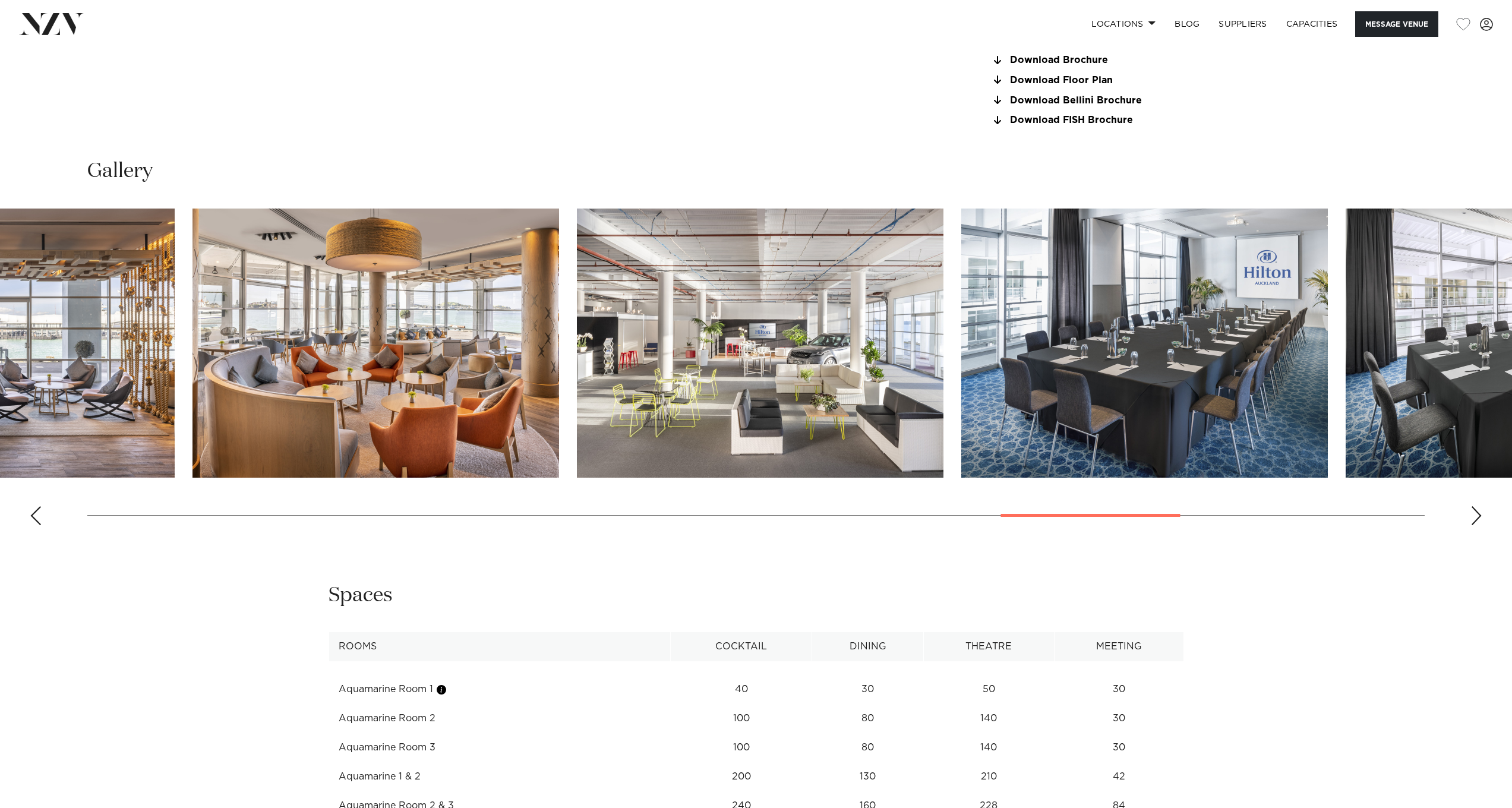
click at [764, 396] on img "20 / 26" at bounding box center [760, 342] width 367 height 269
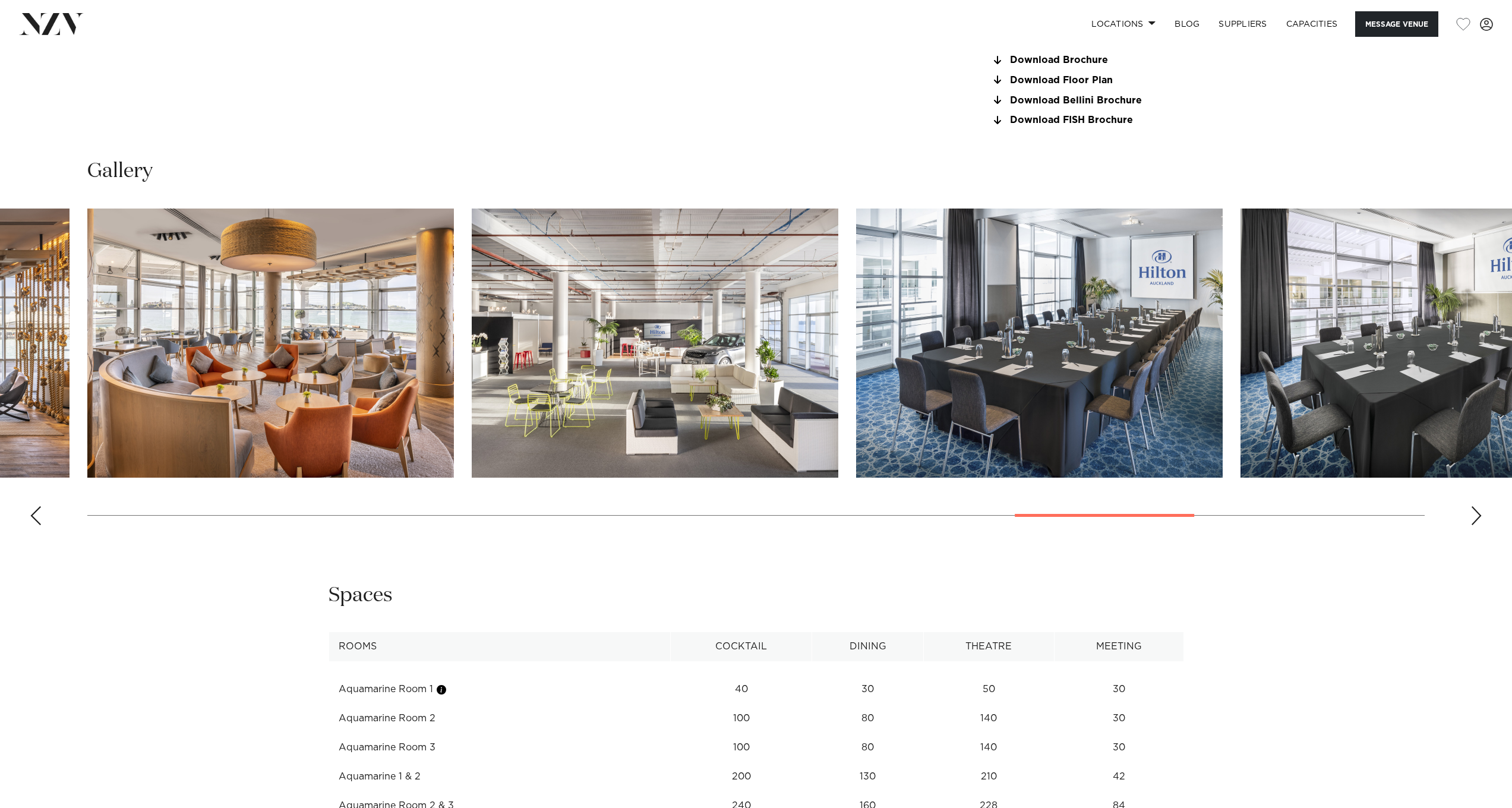
click at [860, 360] on img "21 / 26" at bounding box center [1039, 342] width 367 height 269
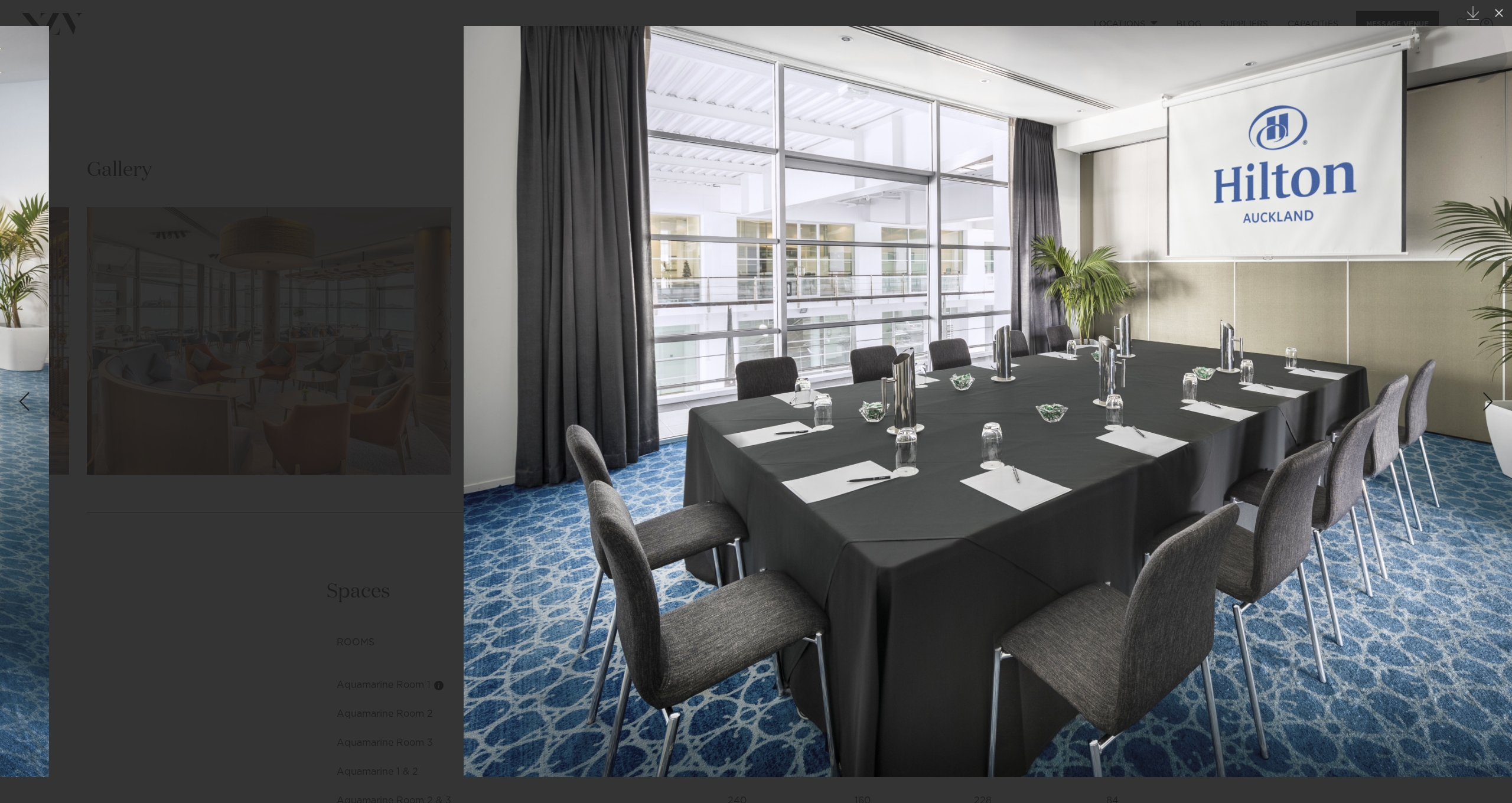
drag, startPoint x: 1459, startPoint y: 484, endPoint x: 196, endPoint y: 413, distance: 1265.0
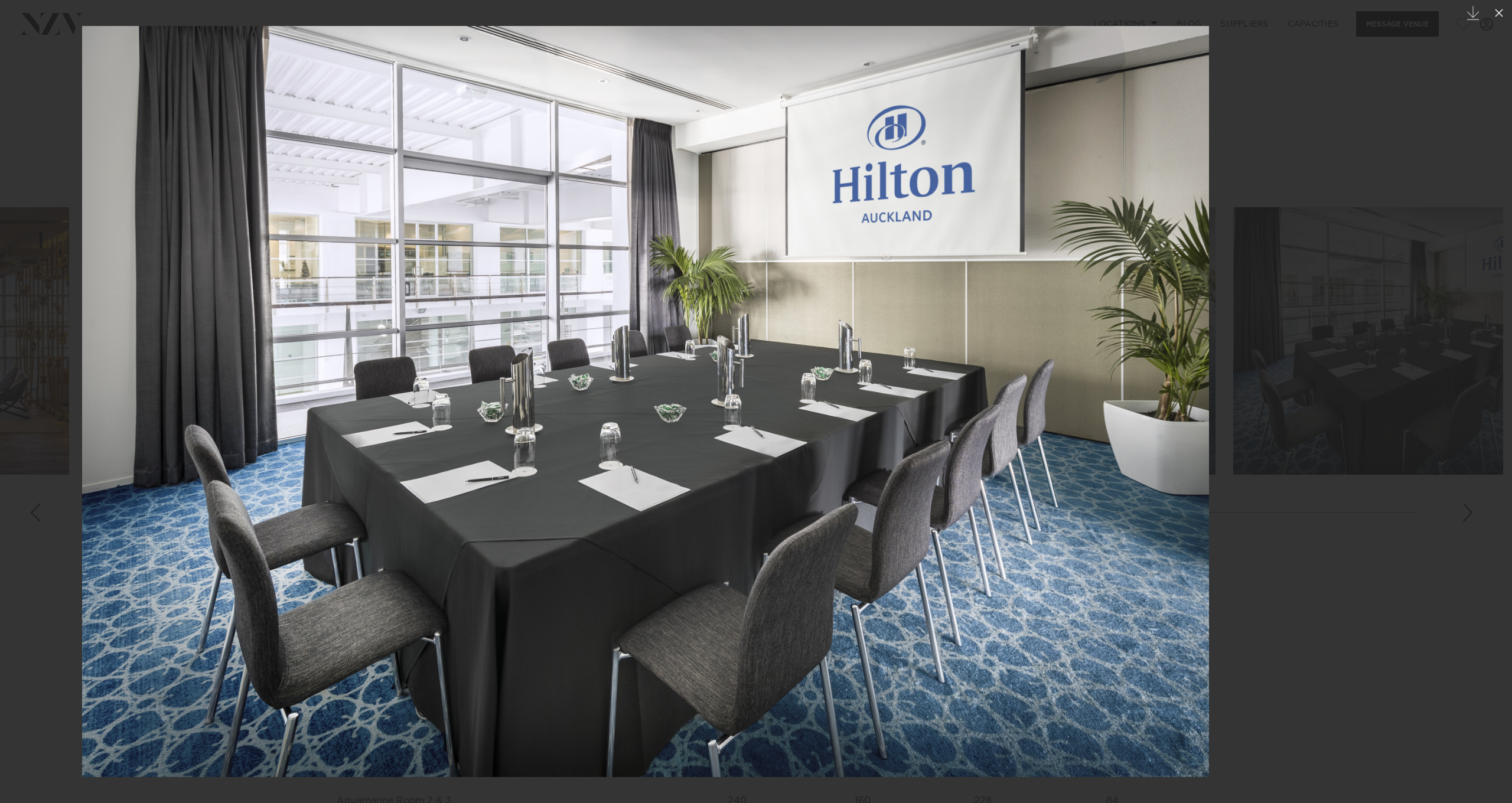
drag, startPoint x: 1214, startPoint y: 465, endPoint x: 72, endPoint y: 353, distance: 1147.5
click at [82, 354] on img at bounding box center [646, 401] width 1127 height 751
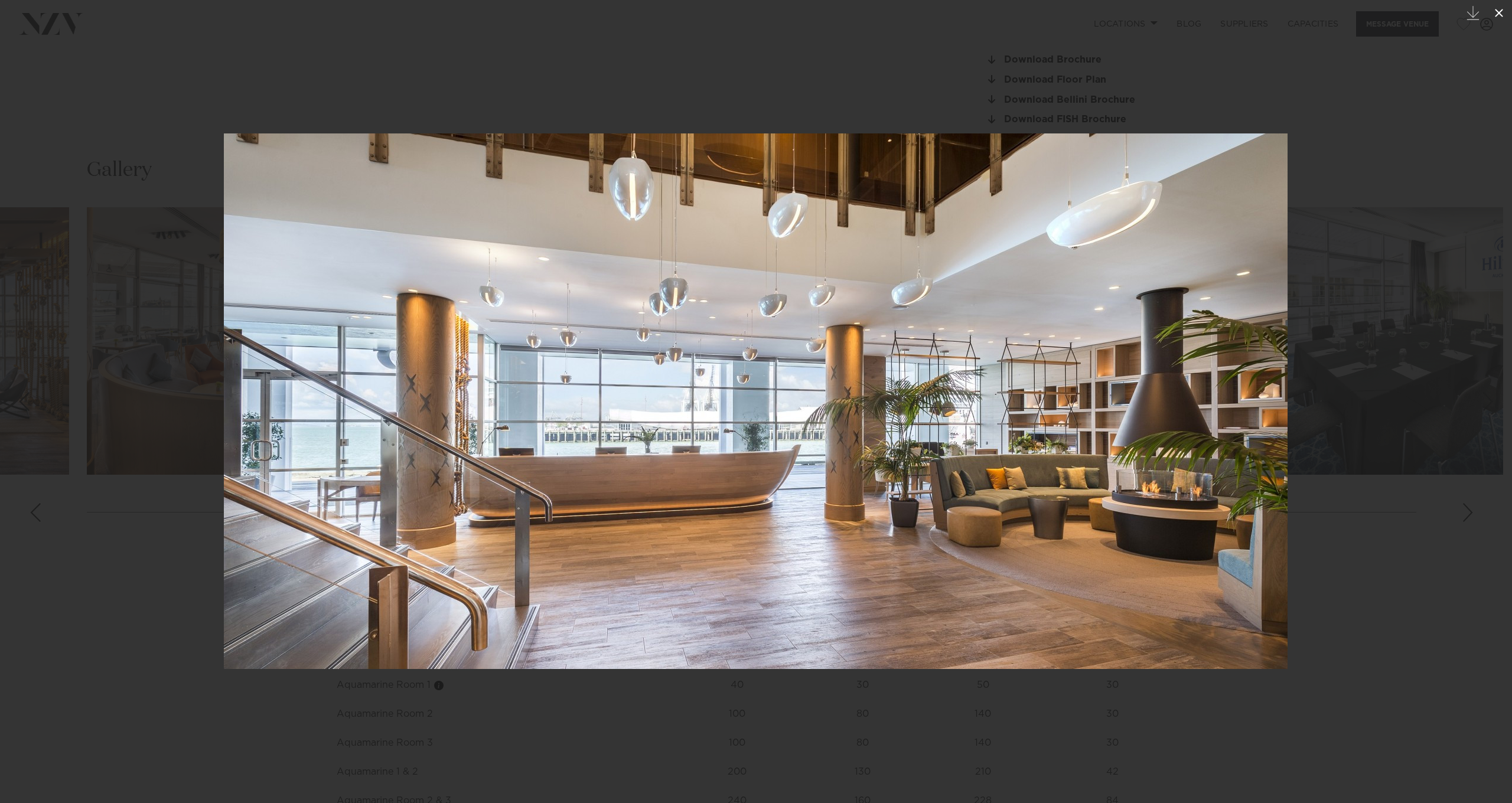
click at [1502, 13] on icon at bounding box center [1499, 13] width 14 height 14
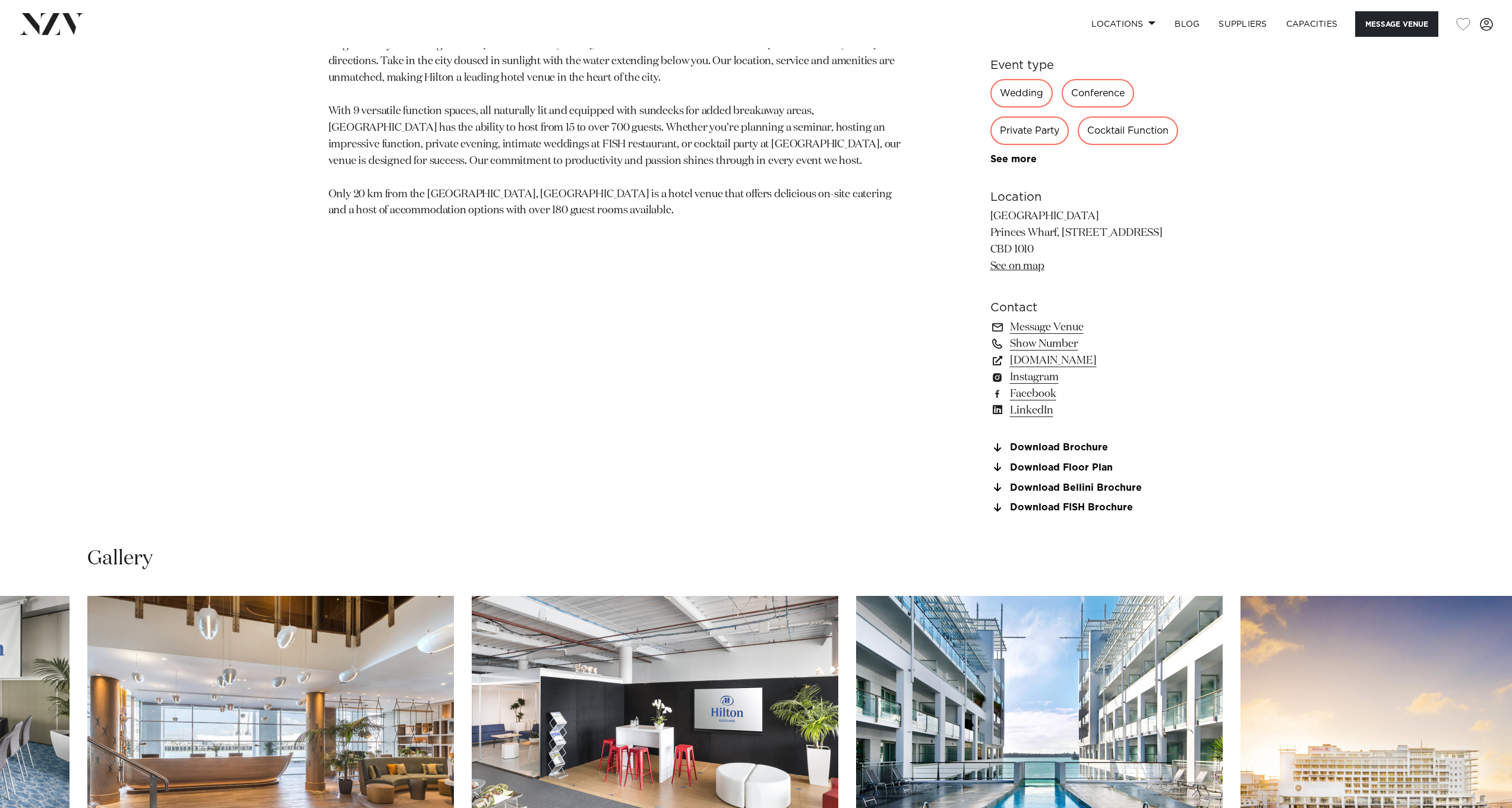
scroll to position [722, 0]
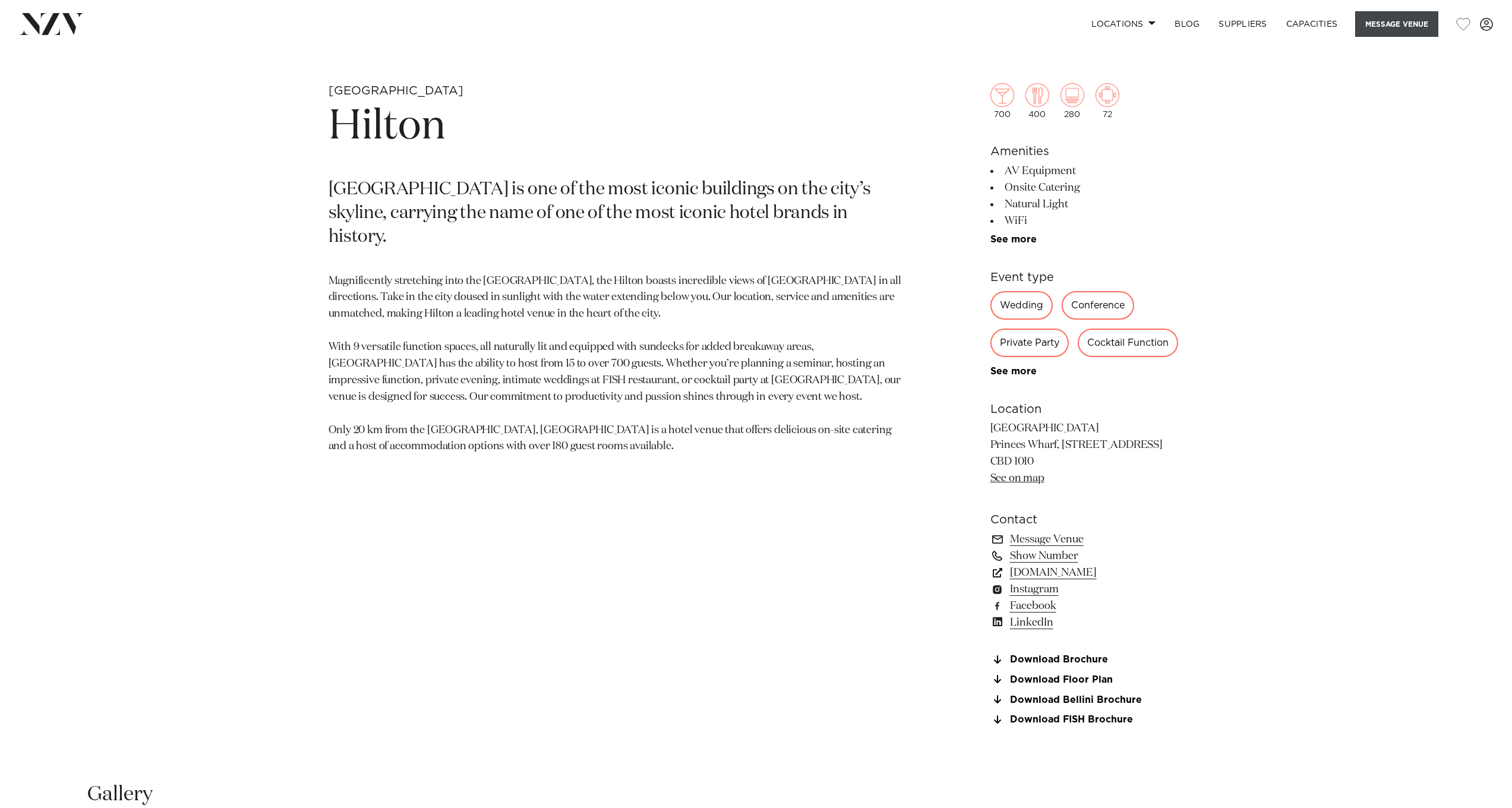
click at [1401, 25] on button "Message Venue" at bounding box center [1396, 24] width 83 height 25
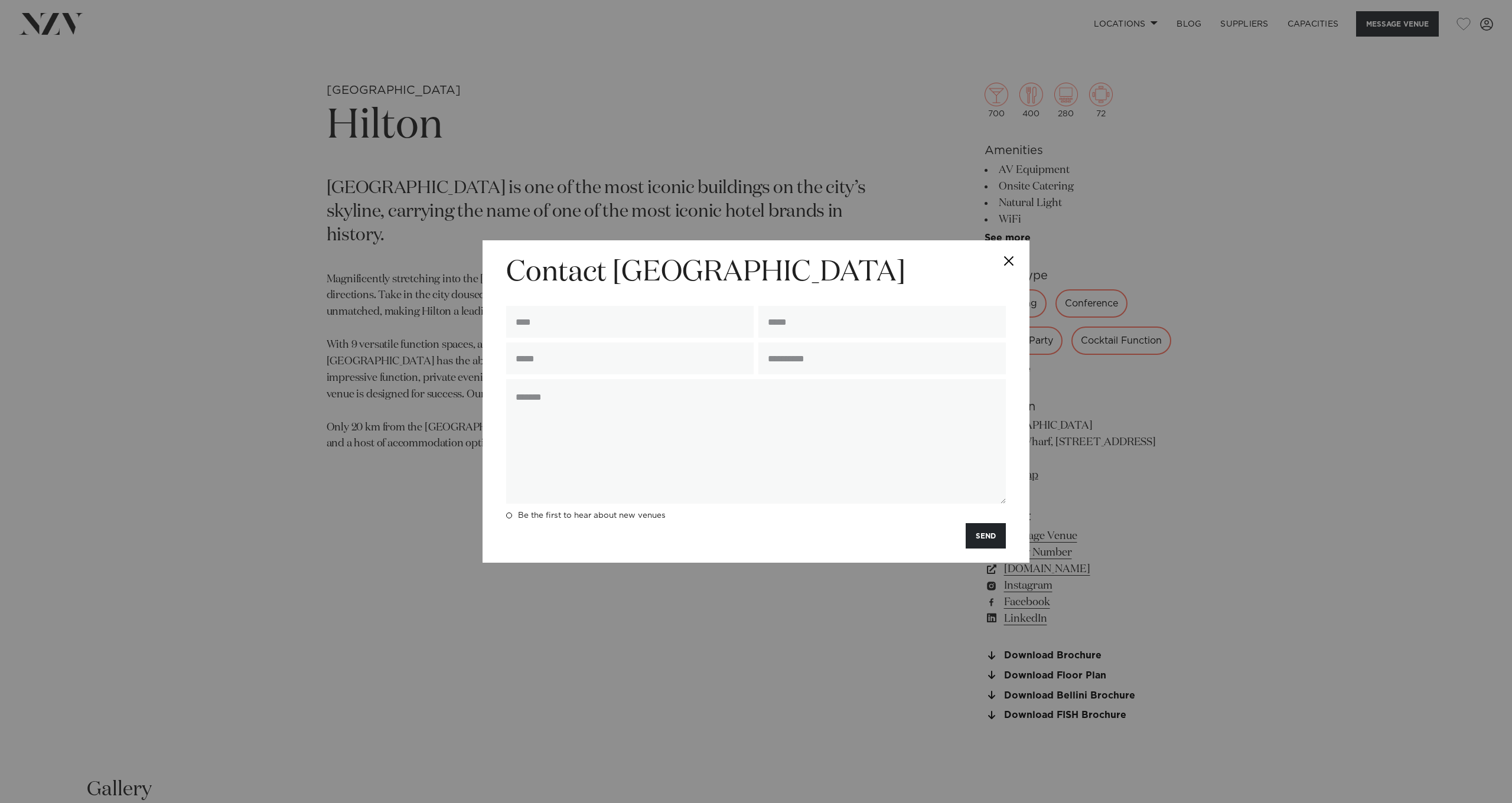
click at [1005, 257] on button "Close" at bounding box center [1009, 261] width 42 height 42
